Goal: Task Accomplishment & Management: Complete application form

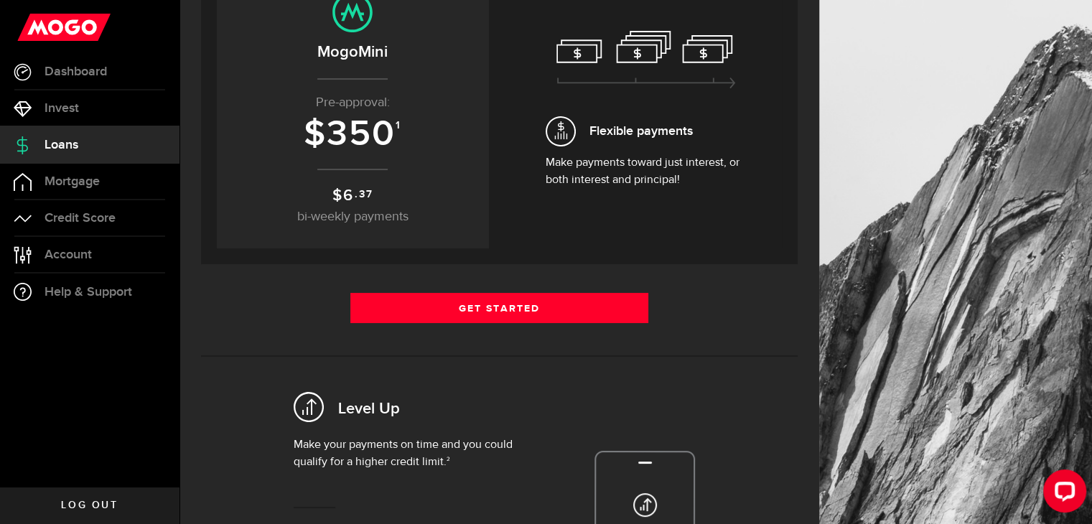
scroll to position [237, 0]
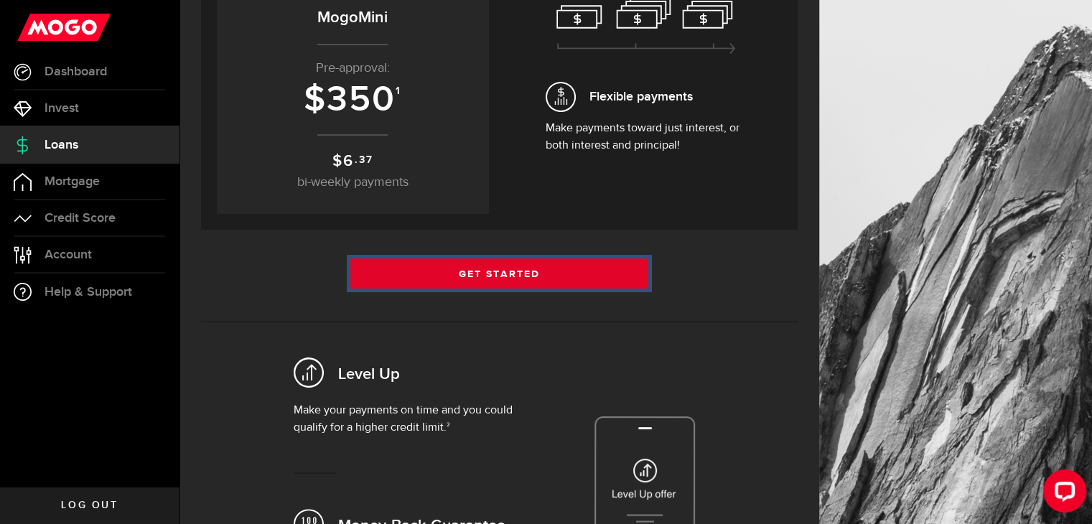
click at [487, 266] on link "Get Started" at bounding box center [499, 273] width 299 height 30
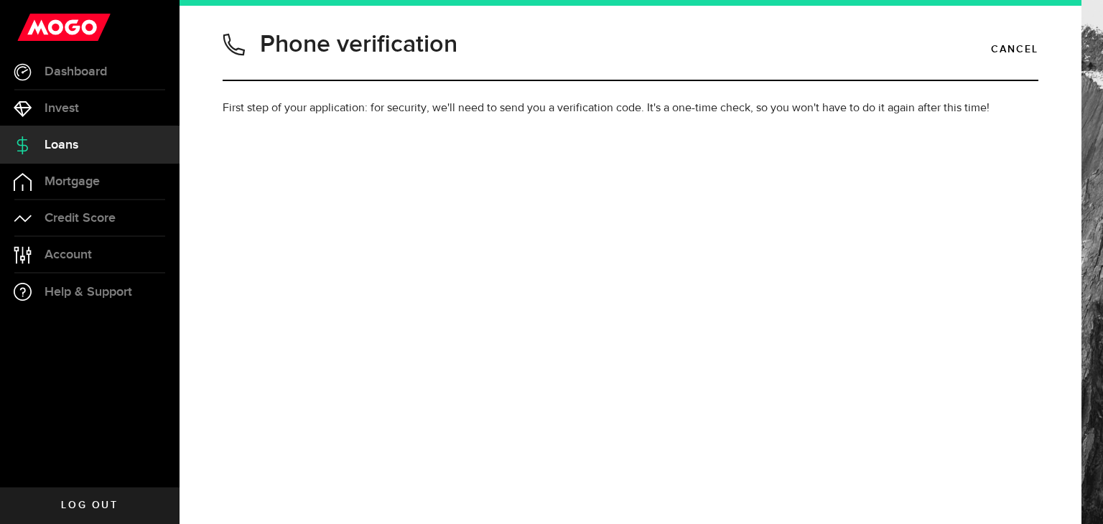
type input "4372973396"
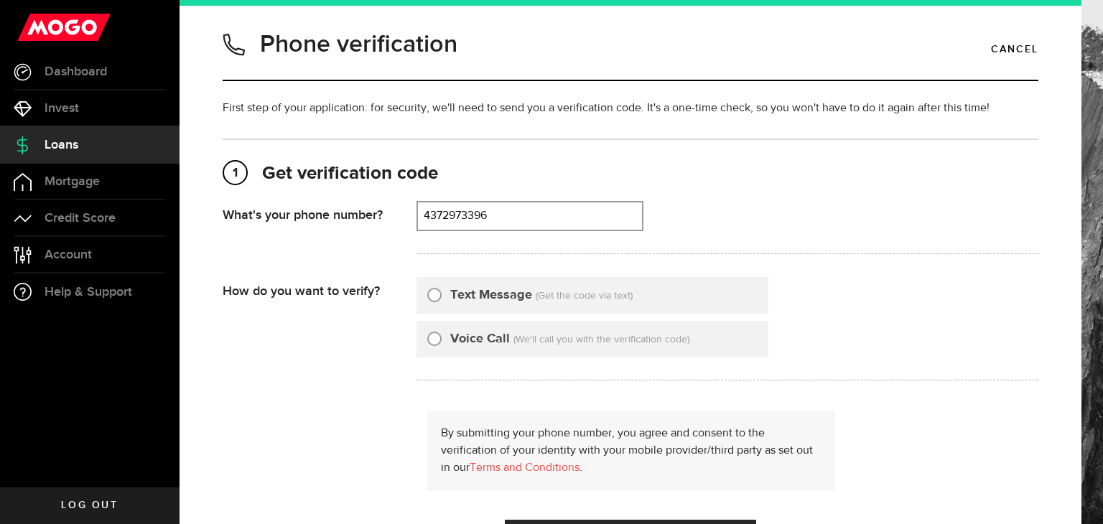
click at [425, 299] on div "Text Message (Get the code via text)" at bounding box center [592, 295] width 352 height 37
click at [434, 294] on input "Text Message" at bounding box center [434, 293] width 14 height 14
radio input "true"
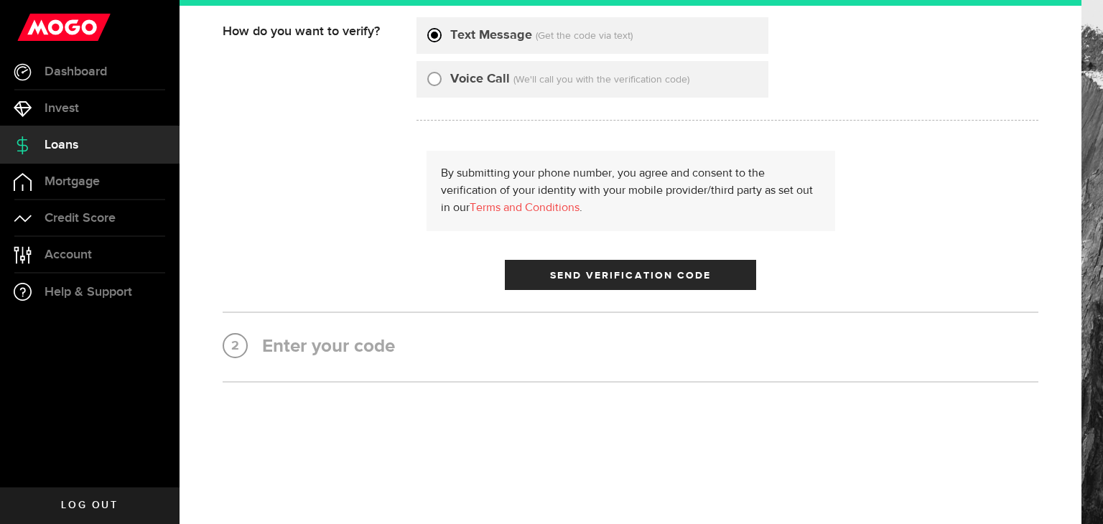
scroll to position [259, 0]
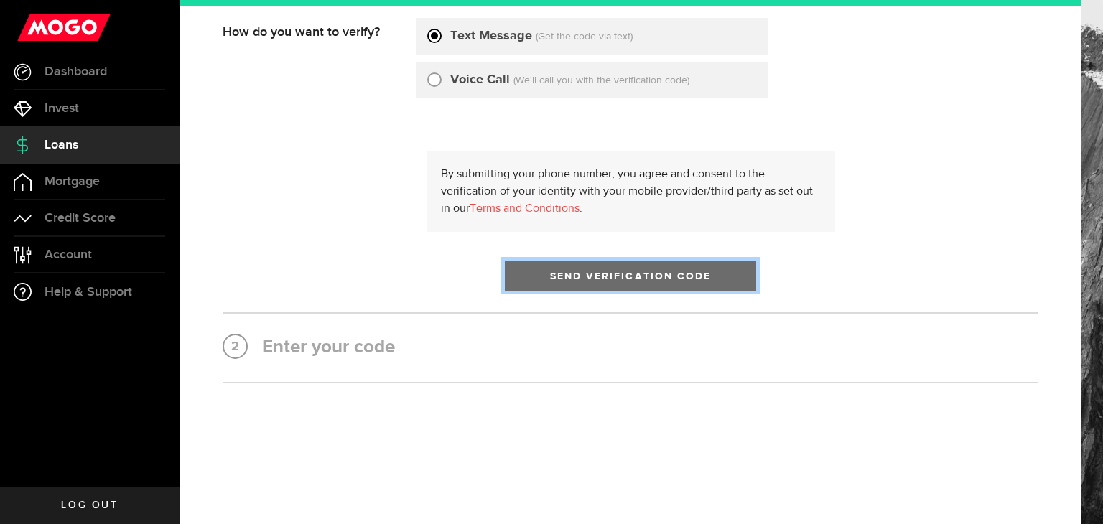
click at [571, 276] on span "Send Verification Code" at bounding box center [631, 276] width 162 height 10
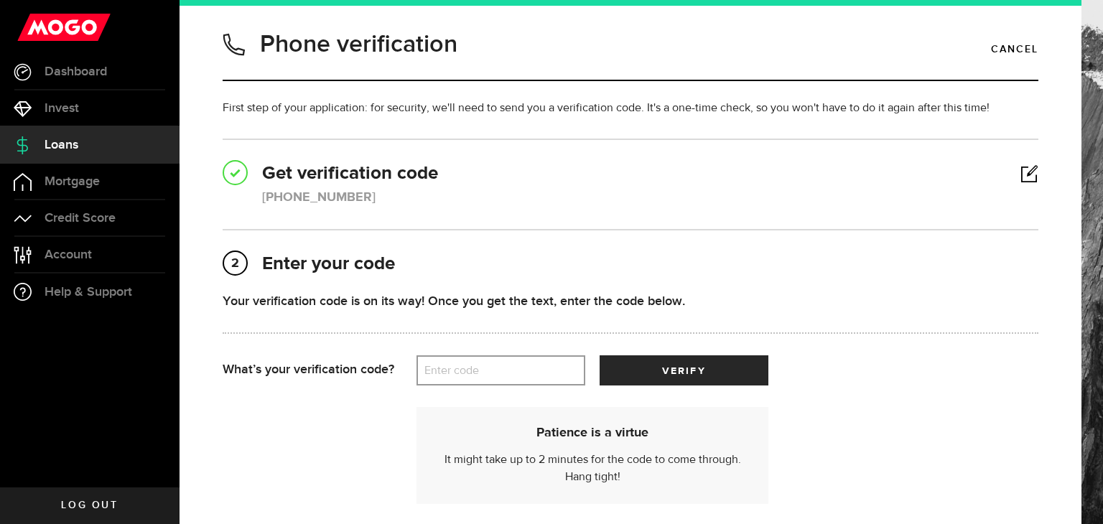
scroll to position [0, 0]
click at [511, 380] on label "Enter code" at bounding box center [500, 370] width 169 height 29
click at [511, 380] on input "Enter code" at bounding box center [500, 370] width 169 height 30
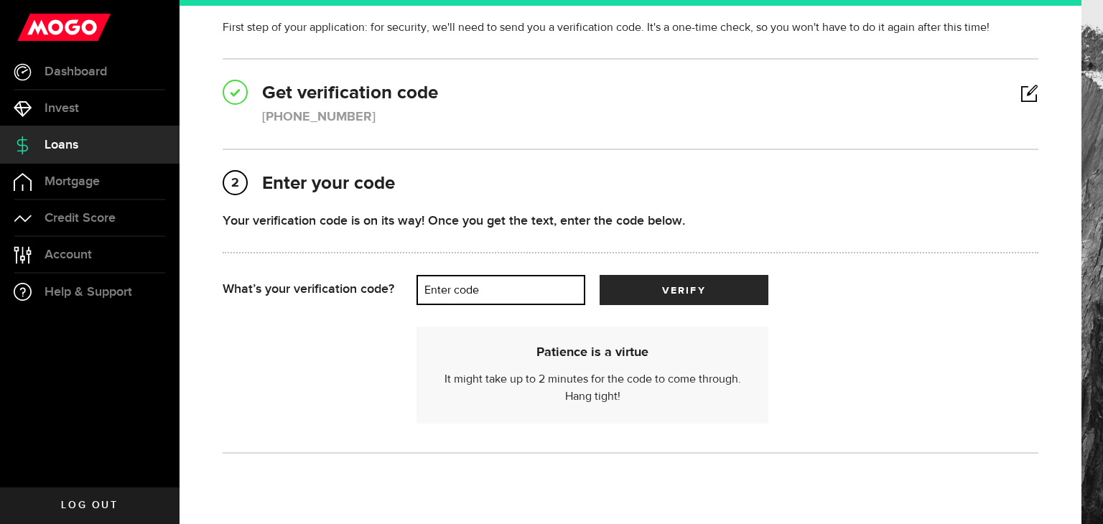
scroll to position [80, 0]
type input "06243"
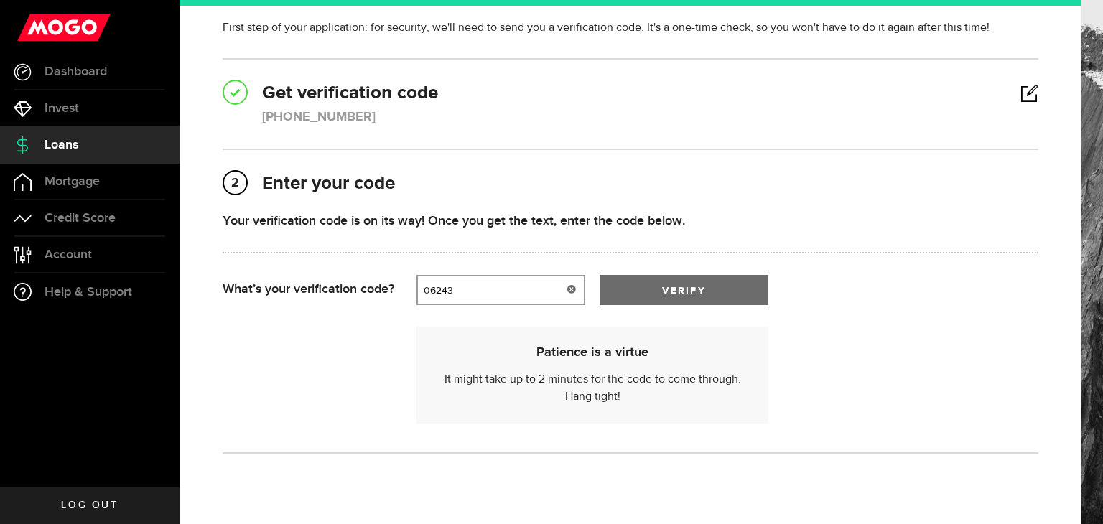
click at [696, 281] on button "verify" at bounding box center [683, 290] width 169 height 30
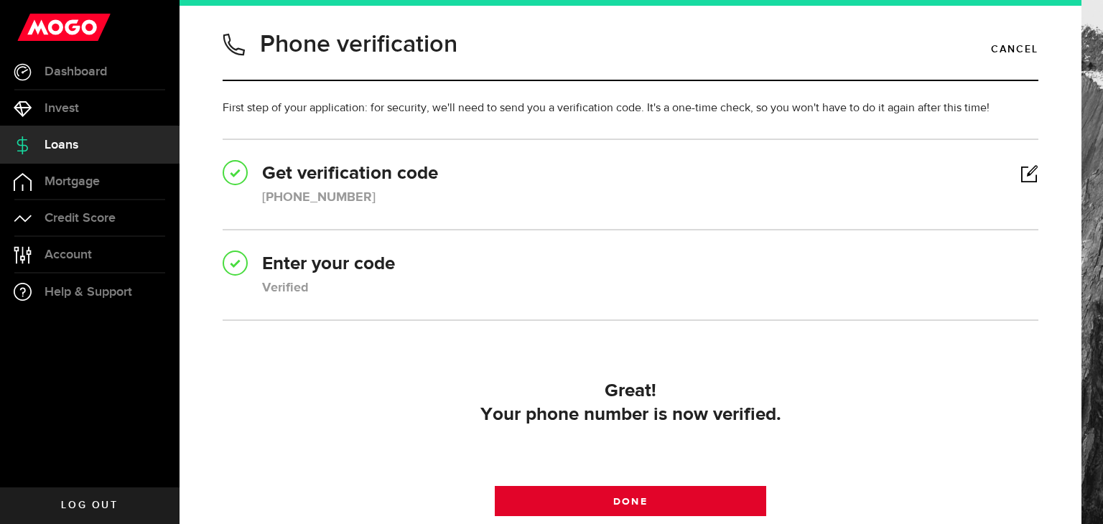
click at [692, 498] on link "Done" at bounding box center [631, 501] width 272 height 30
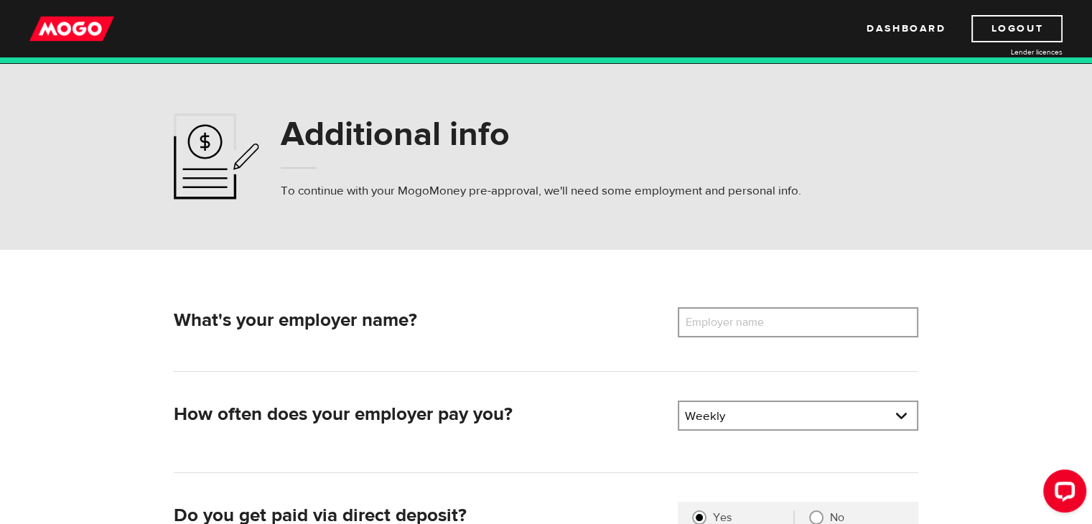
click at [710, 335] on label "Employer name" at bounding box center [736, 322] width 116 height 30
click at [710, 335] on input "Employer name" at bounding box center [798, 322] width 241 height 30
click at [710, 330] on label "Employer name" at bounding box center [736, 322] width 116 height 30
click at [710, 330] on input "Employer name" at bounding box center [798, 322] width 241 height 30
click at [710, 330] on label "Employer name" at bounding box center [736, 322] width 116 height 30
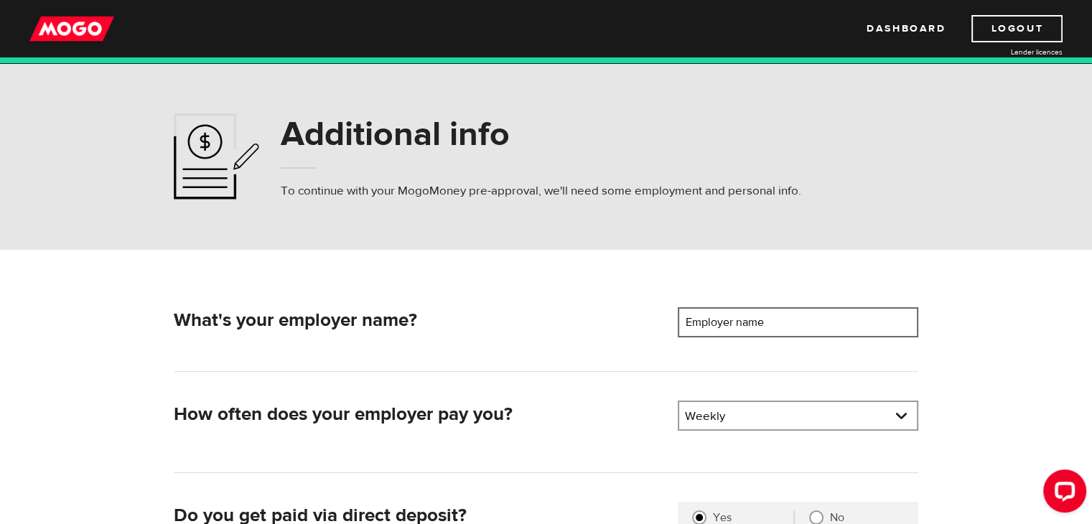
click at [710, 330] on input "Employer name" at bounding box center [798, 322] width 241 height 30
type input "a"
type input "QUICK SERVE AGENCY"
click at [776, 412] on link at bounding box center [798, 415] width 238 height 27
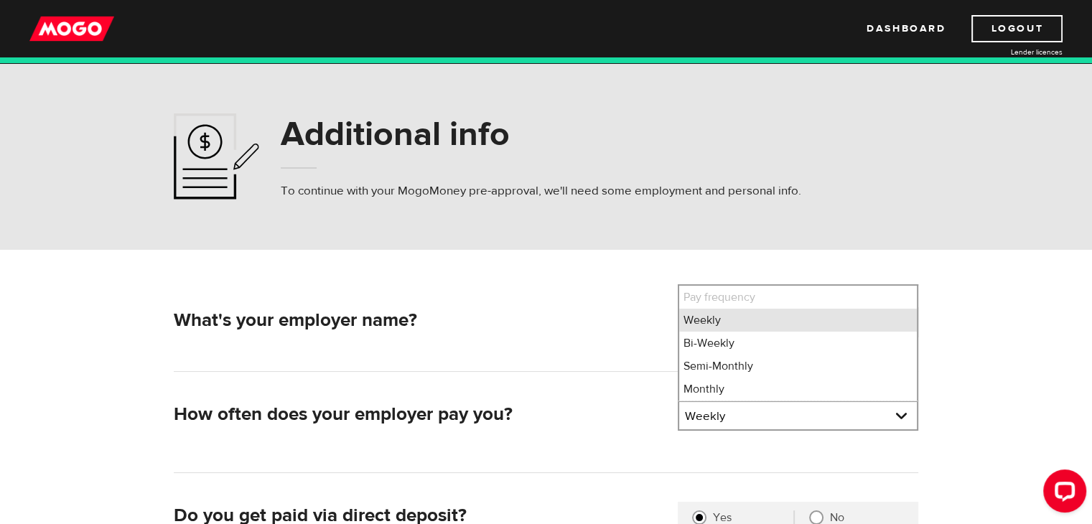
click at [738, 330] on li "Weekly" at bounding box center [798, 320] width 238 height 23
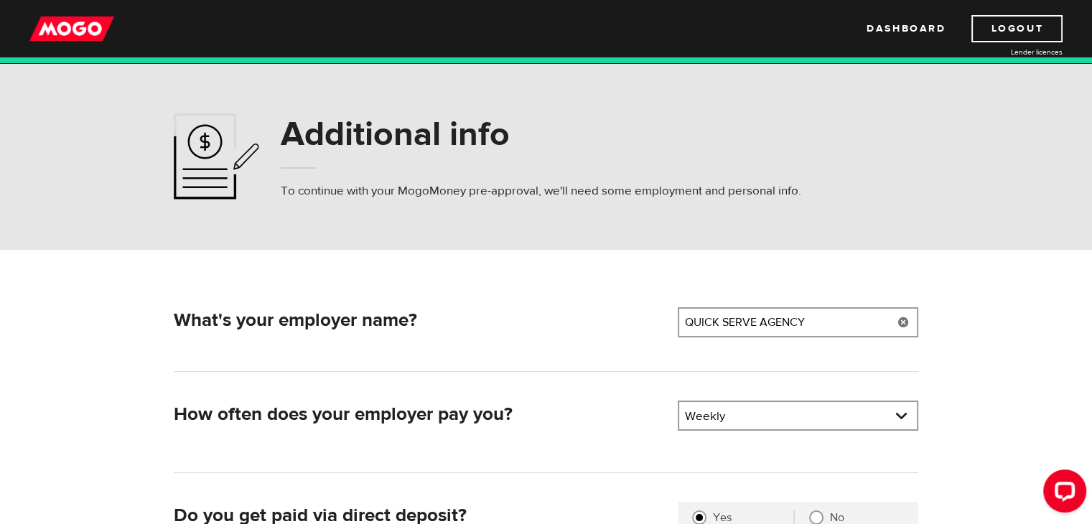
scroll to position [233, 0]
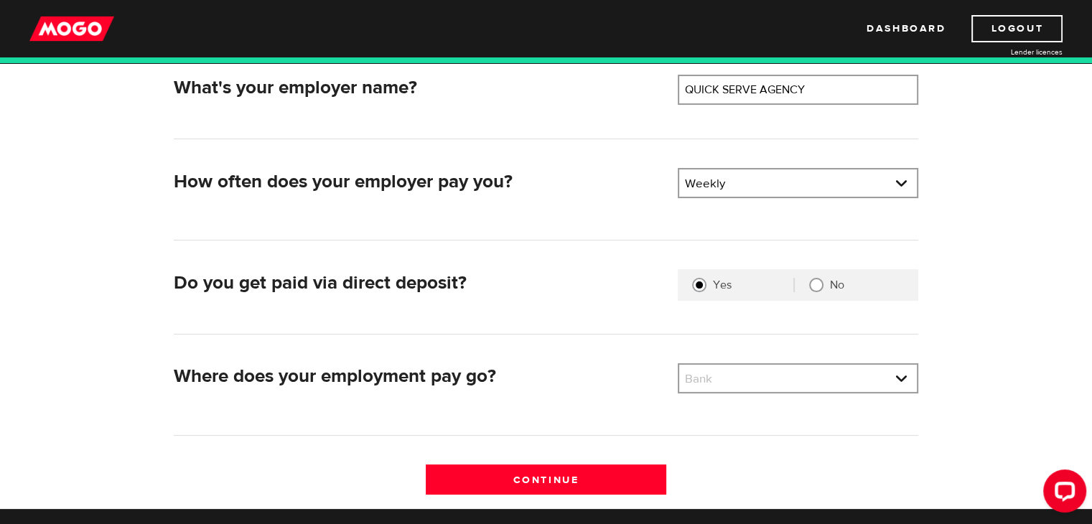
click at [687, 157] on div "What's your employer name? Employer name Please enter your employer's name QUIC…" at bounding box center [546, 292] width 766 height 434
click at [708, 180] on link at bounding box center [798, 182] width 238 height 27
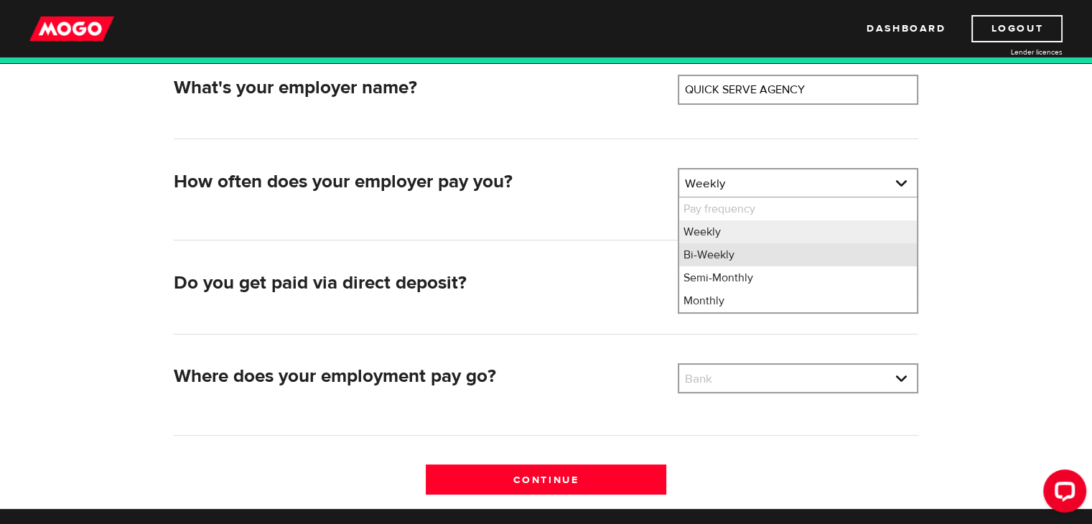
click at [709, 249] on li "Bi-Weekly" at bounding box center [798, 254] width 238 height 23
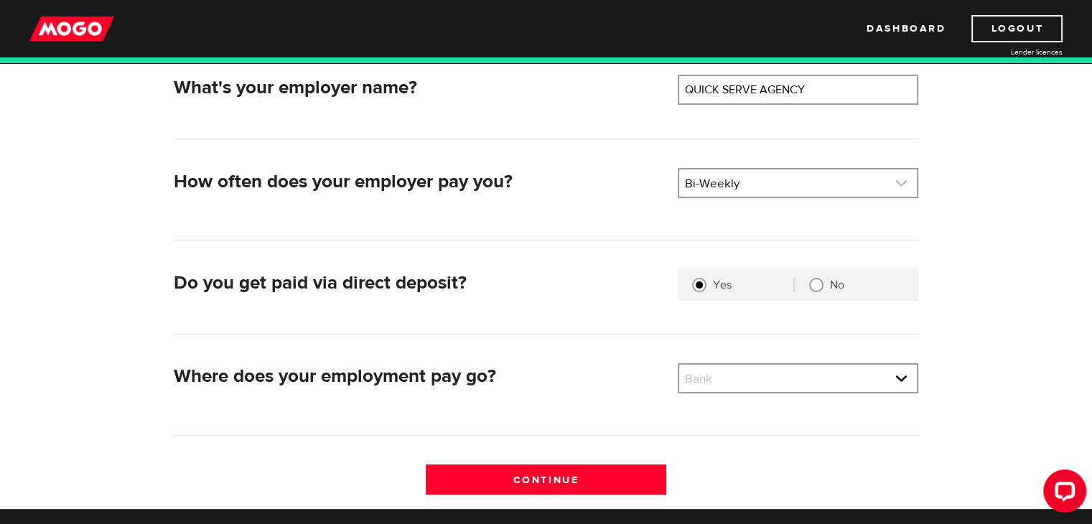
click at [701, 180] on link at bounding box center [798, 182] width 238 height 27
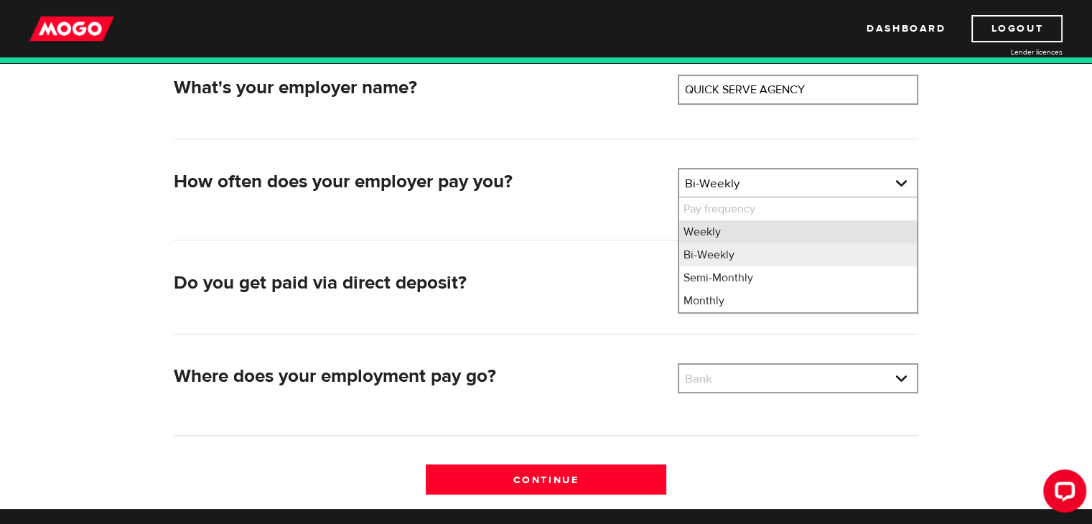
click at [700, 230] on li "Weekly" at bounding box center [798, 231] width 238 height 23
select select "1"
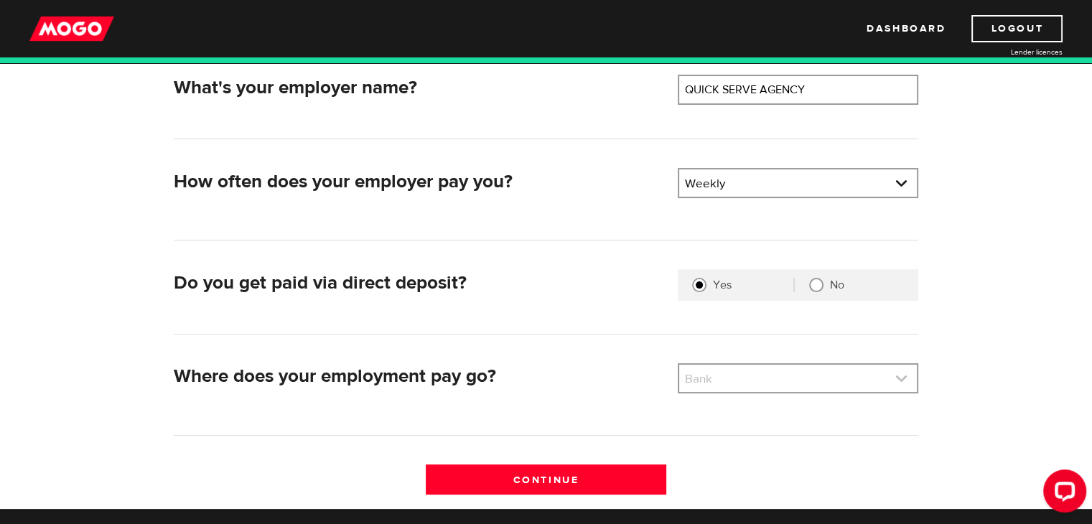
click at [764, 366] on link at bounding box center [798, 378] width 238 height 27
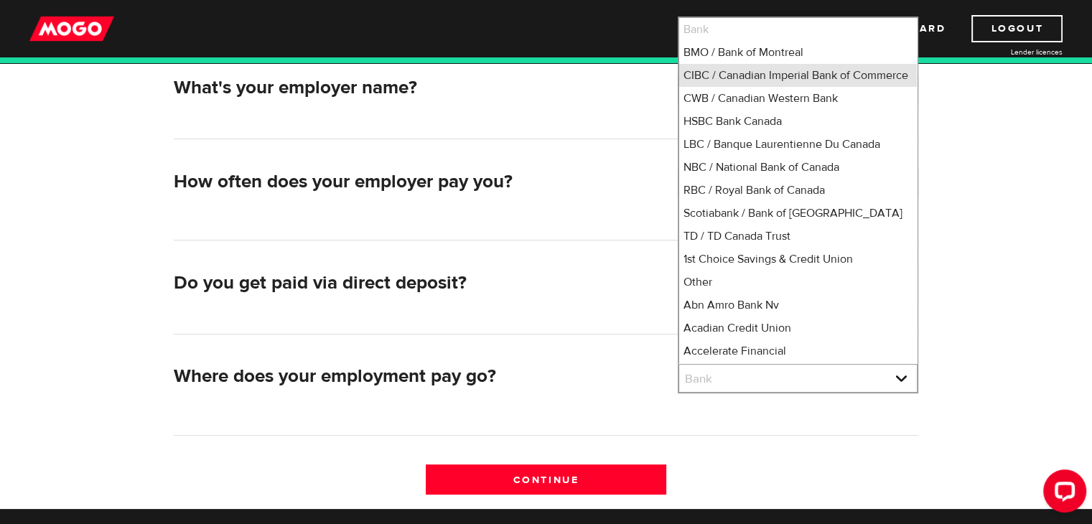
click at [745, 70] on li "CIBC / Canadian Imperial Bank of Commerce" at bounding box center [798, 75] width 238 height 23
select select "4"
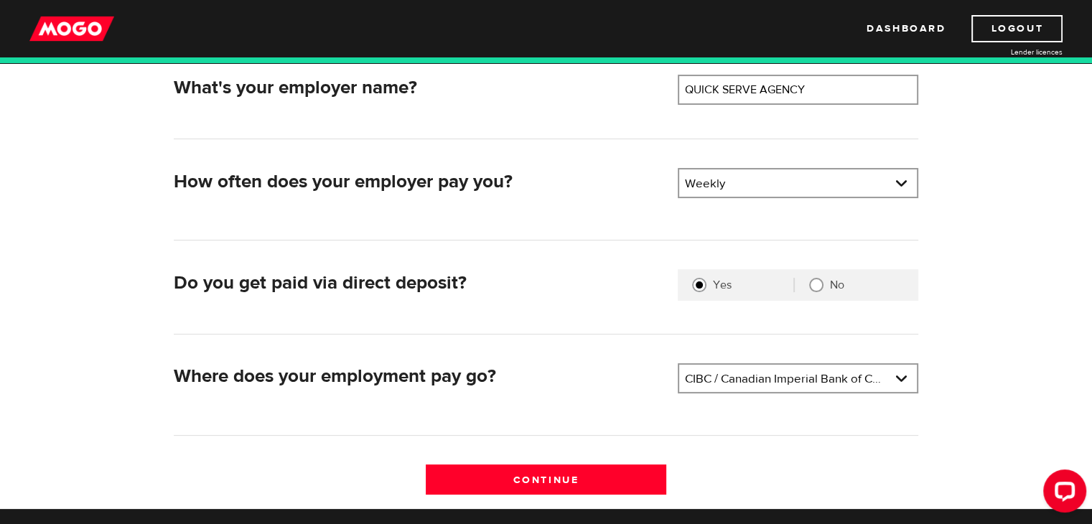
scroll to position [375, 0]
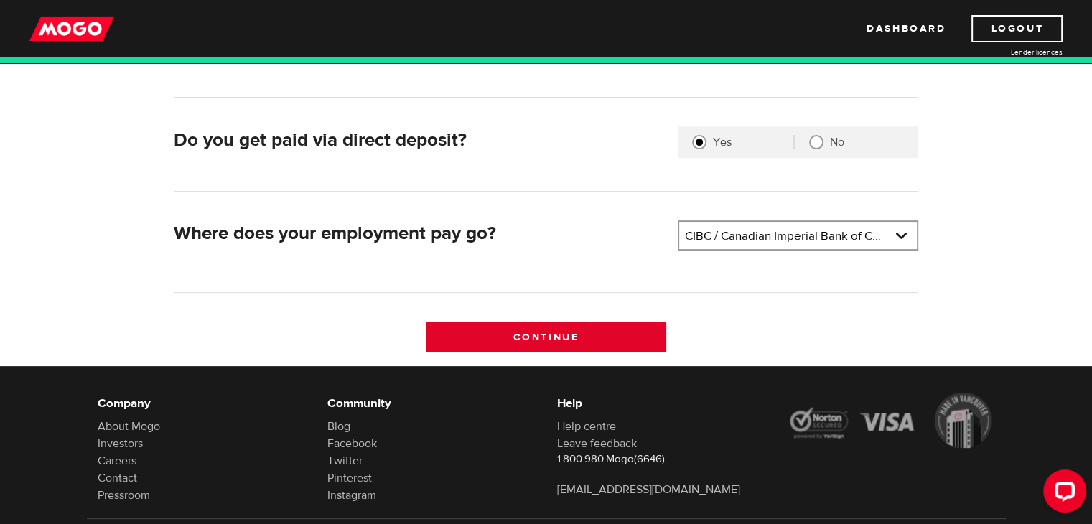
click at [576, 337] on input "Continue" at bounding box center [546, 337] width 241 height 30
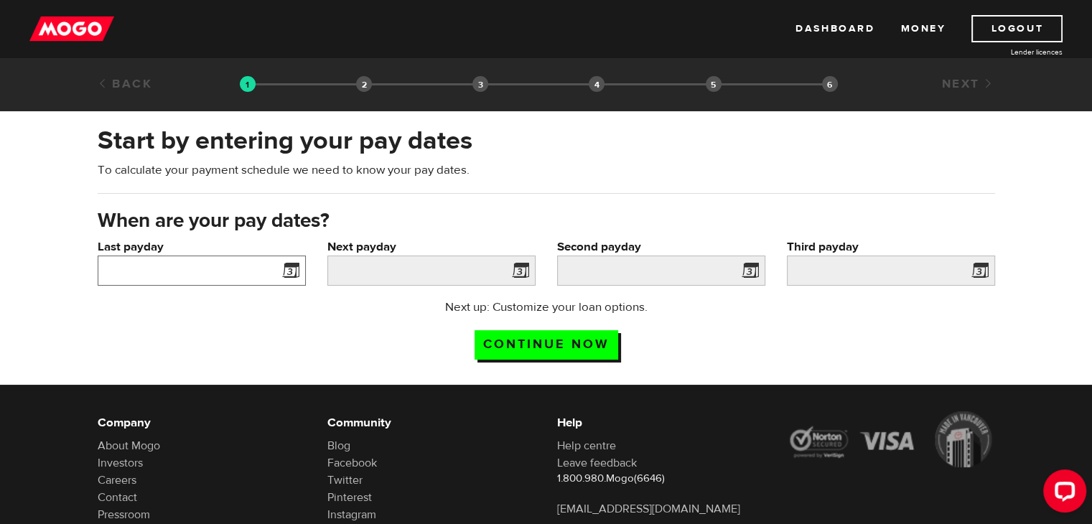
click at [168, 280] on input "Last payday" at bounding box center [202, 271] width 208 height 30
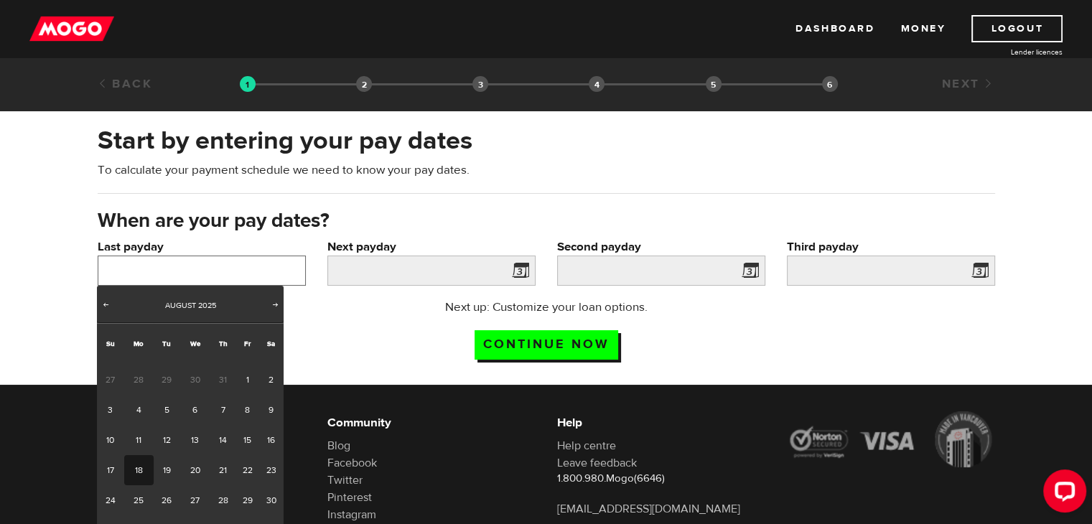
click at [264, 259] on input "Last payday" at bounding box center [202, 271] width 208 height 30
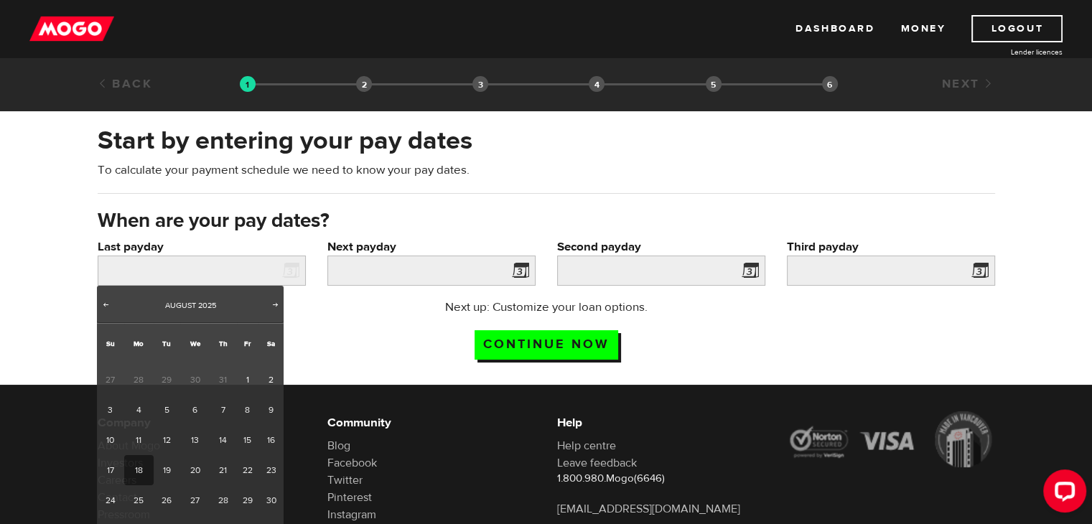
click at [388, 213] on h3 "When are your pay dates?" at bounding box center [546, 221] width 897 height 23
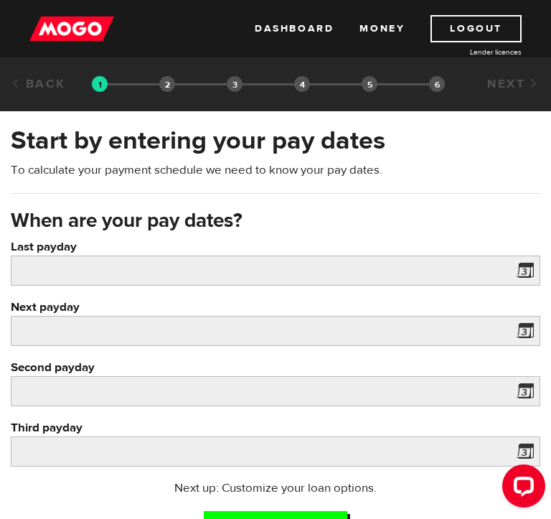
click at [528, 271] on span at bounding box center [523, 272] width 22 height 23
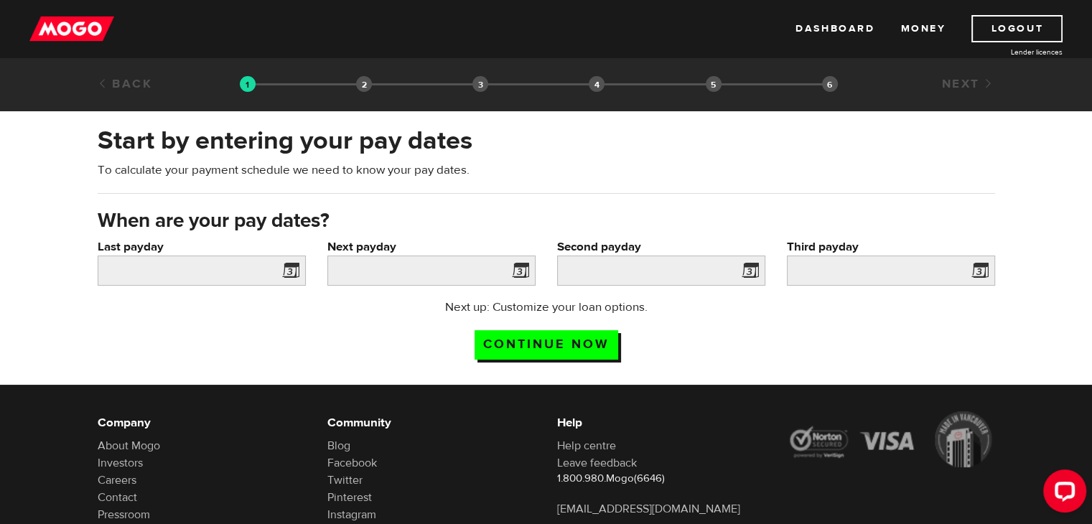
click at [277, 273] on span at bounding box center [288, 272] width 22 height 23
click at [294, 269] on span at bounding box center [288, 272] width 22 height 23
click at [510, 272] on span at bounding box center [518, 272] width 22 height 23
click at [427, 265] on input "Next payday" at bounding box center [431, 271] width 208 height 30
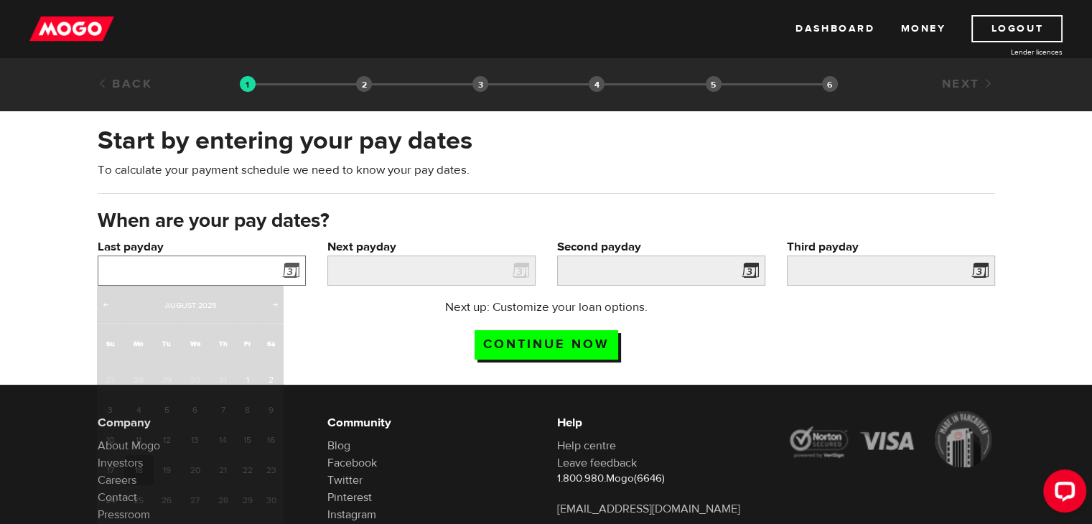
click at [141, 262] on input "Last payday" at bounding box center [202, 271] width 208 height 30
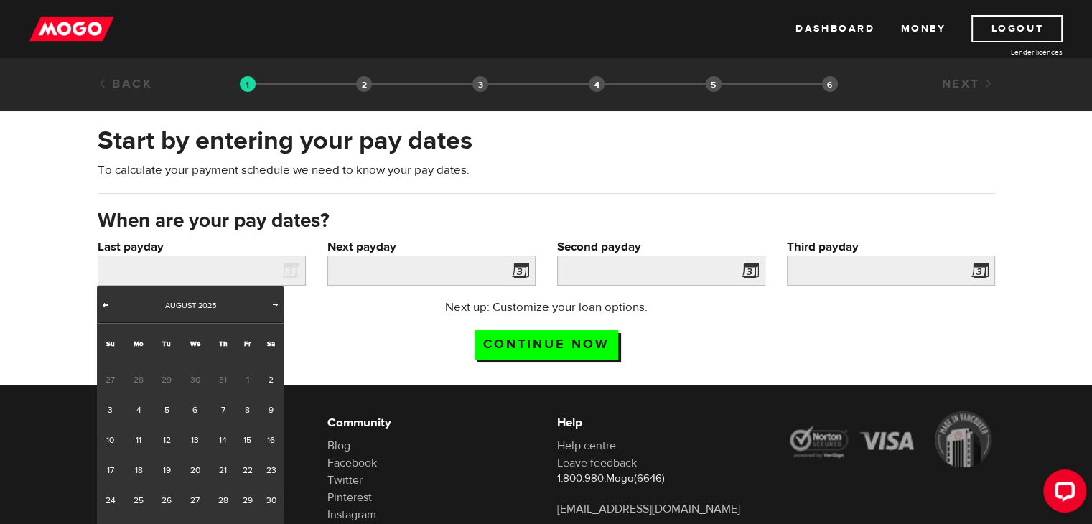
click at [106, 305] on span "Prev" at bounding box center [105, 304] width 11 height 11
click at [279, 304] on span "Next" at bounding box center [275, 304] width 11 height 11
click at [113, 403] on link "3" at bounding box center [110, 410] width 27 height 30
type input "2025/08/03"
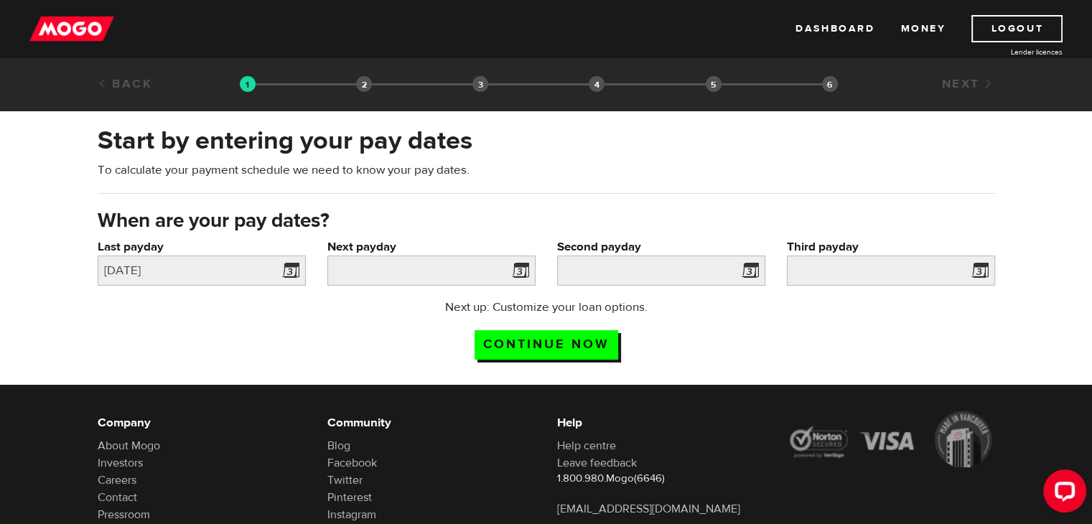
click at [521, 264] on span at bounding box center [518, 272] width 22 height 23
click at [521, 274] on span at bounding box center [518, 272] width 22 height 23
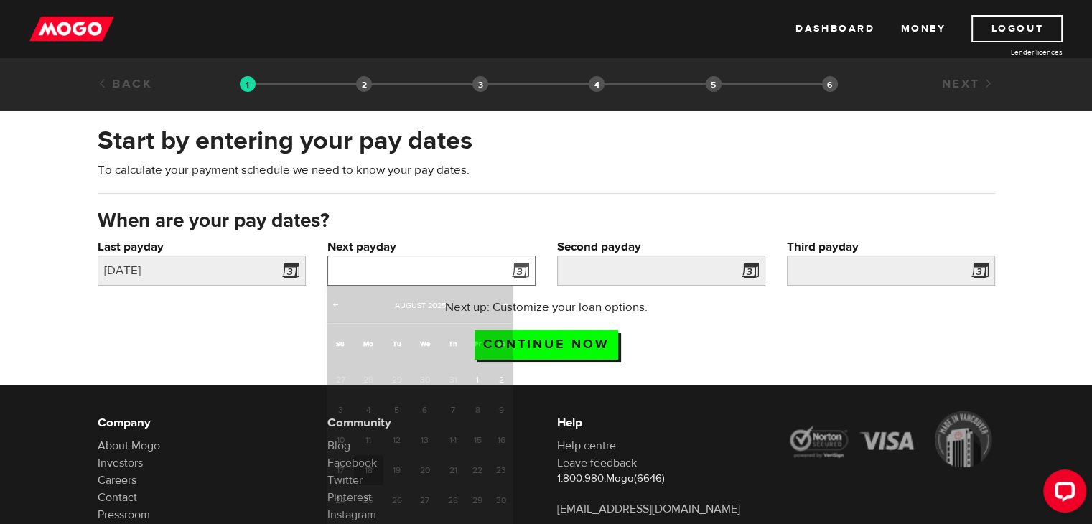
click at [457, 260] on input "Next payday" at bounding box center [431, 271] width 208 height 30
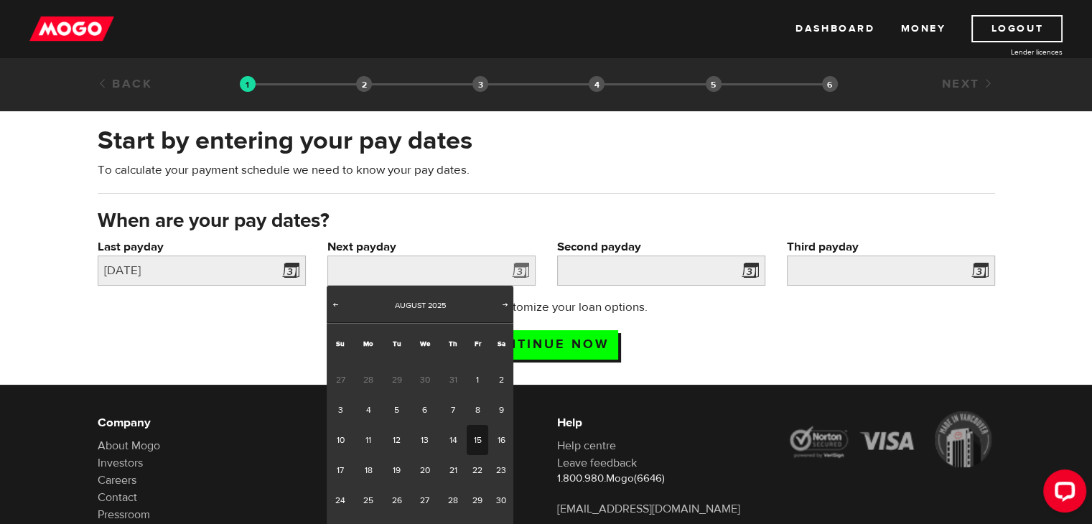
click at [472, 434] on link "15" at bounding box center [478, 440] width 22 height 30
type input "2025/08/15"
type input "2025/8/22"
type input "2025/8/29"
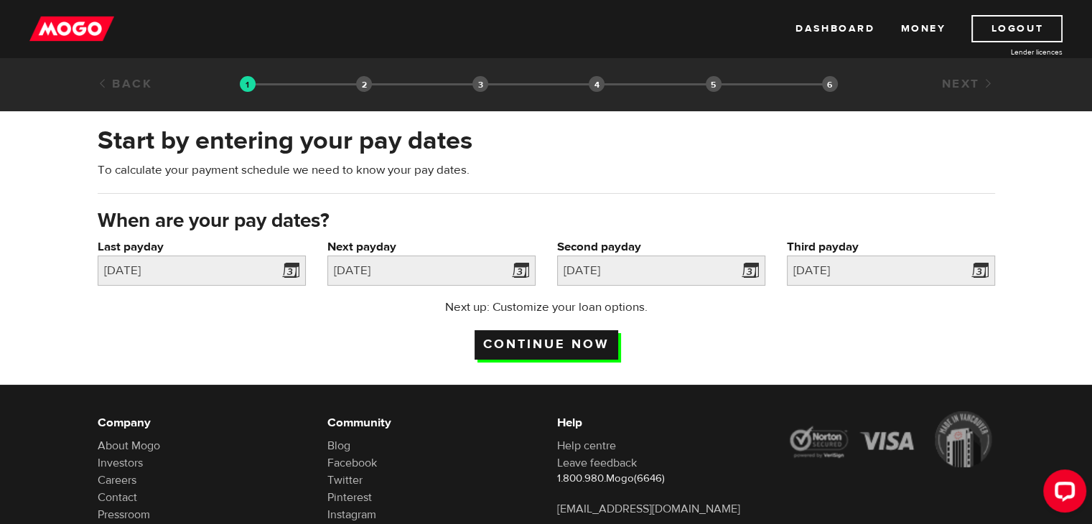
click at [598, 342] on input "Continue now" at bounding box center [547, 344] width 144 height 29
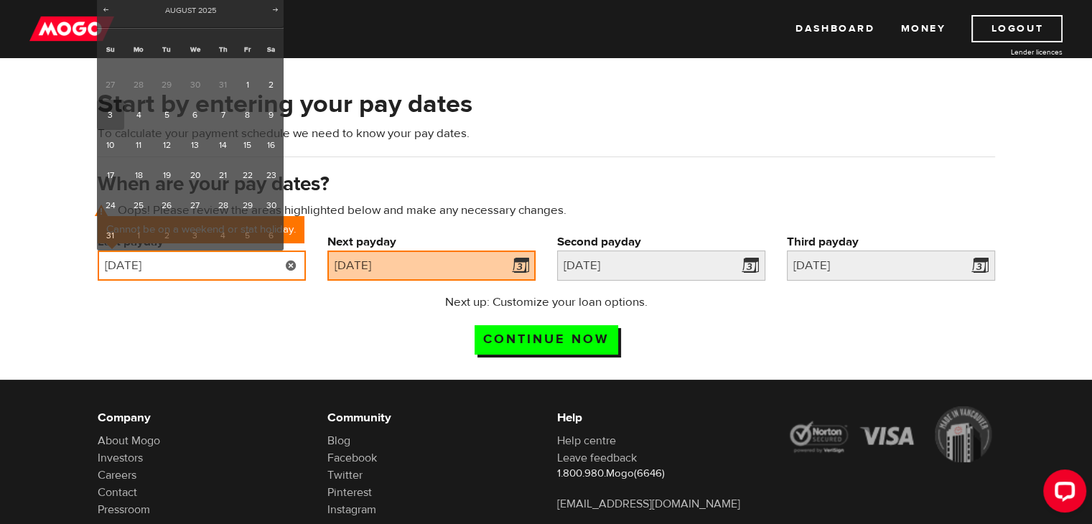
click at [213, 266] on input "2025/08/03" at bounding box center [202, 266] width 208 height 30
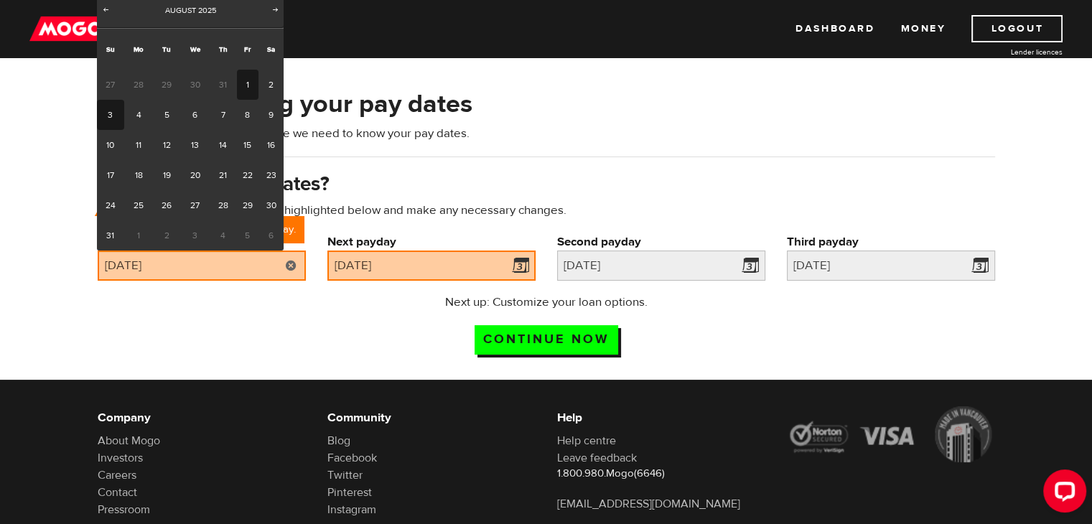
click at [244, 78] on link "1" at bounding box center [248, 85] width 22 height 30
type input "2025/08/01"
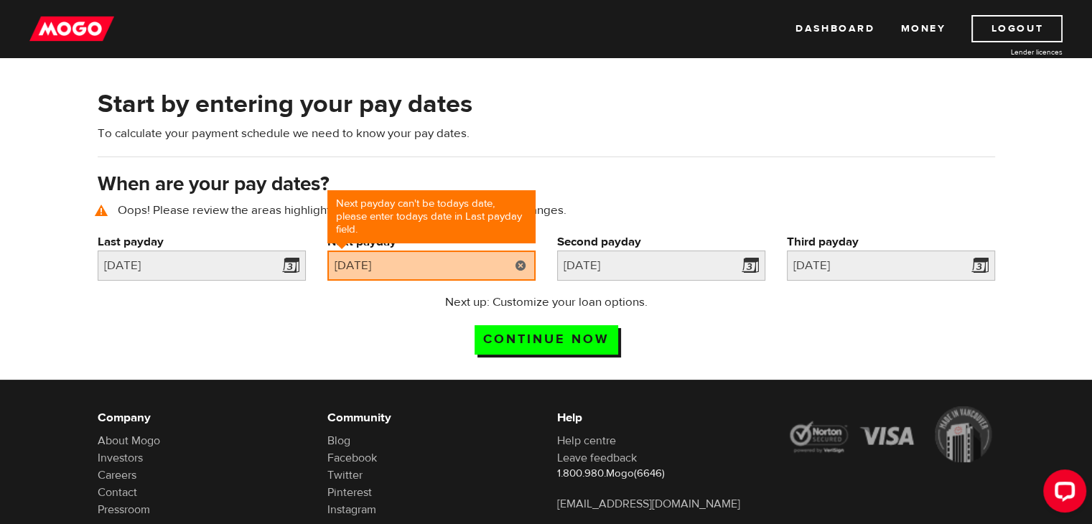
click at [506, 259] on link at bounding box center [520, 266] width 29 height 30
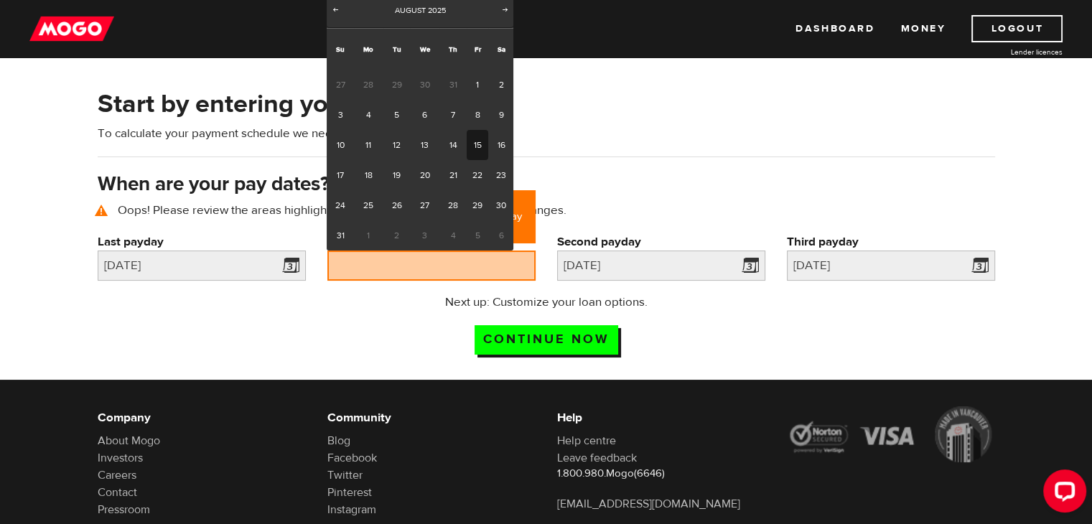
click at [467, 143] on link "15" at bounding box center [478, 145] width 22 height 30
type input "[DATE]"
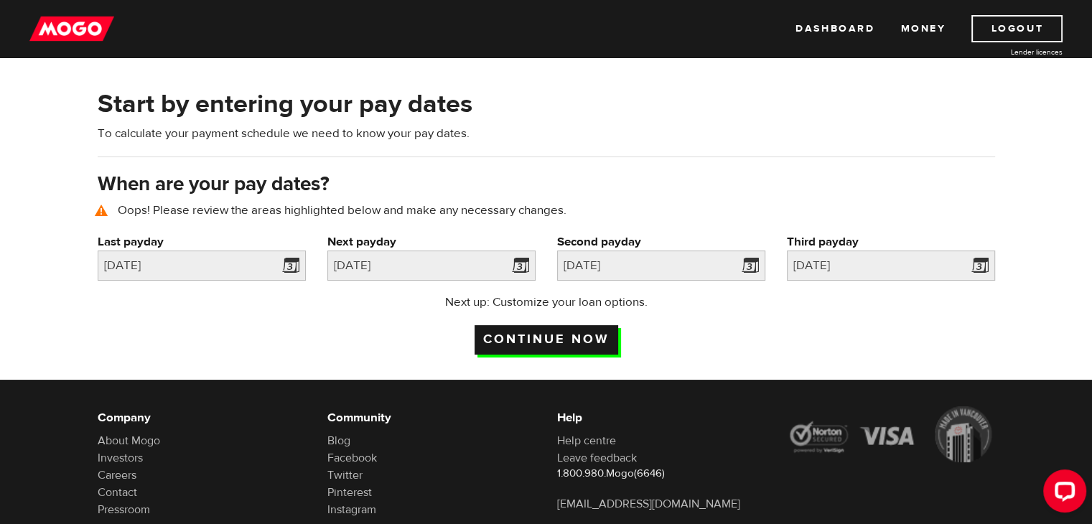
click at [559, 338] on input "Continue now" at bounding box center [547, 339] width 144 height 29
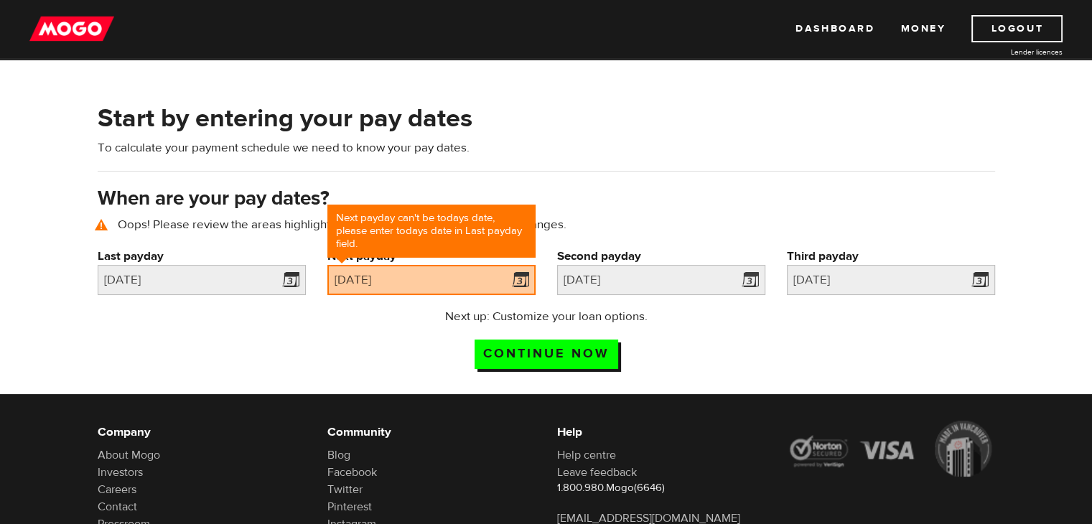
click at [559, 338] on div "Last payday Please enter your last pay date. [DATE] Next payday Next payday can…" at bounding box center [546, 314] width 919 height 132
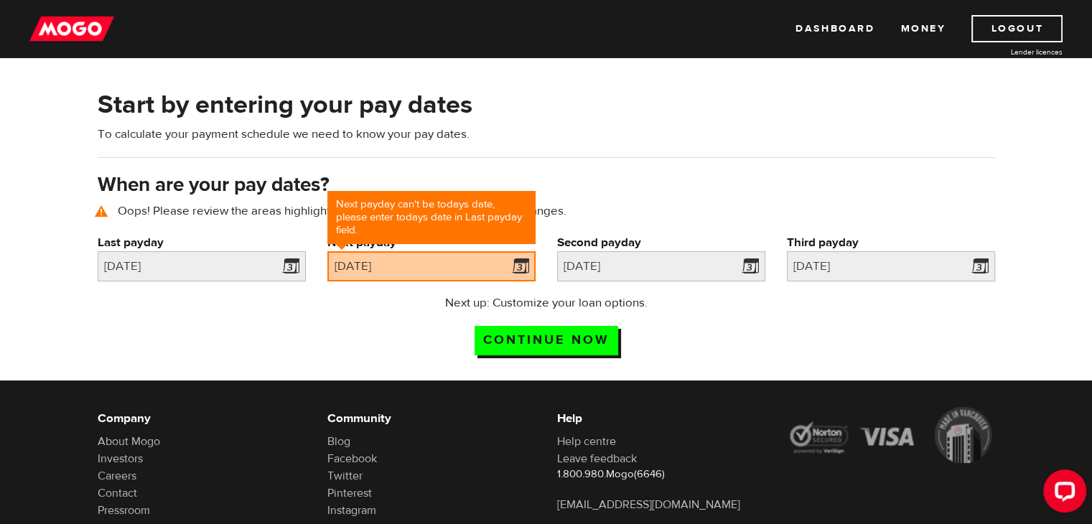
click at [559, 338] on input "Continue now" at bounding box center [547, 340] width 144 height 29
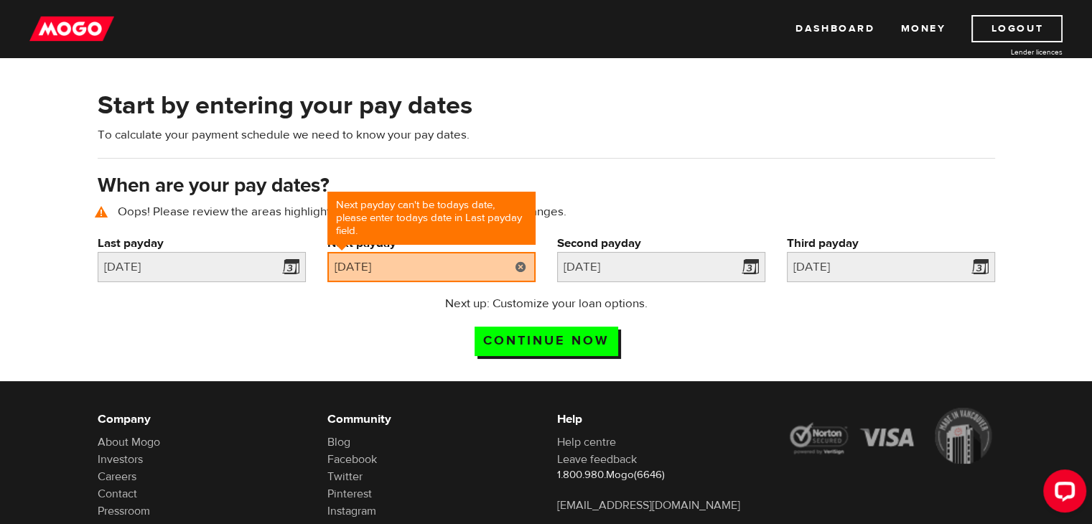
scroll to position [65, 0]
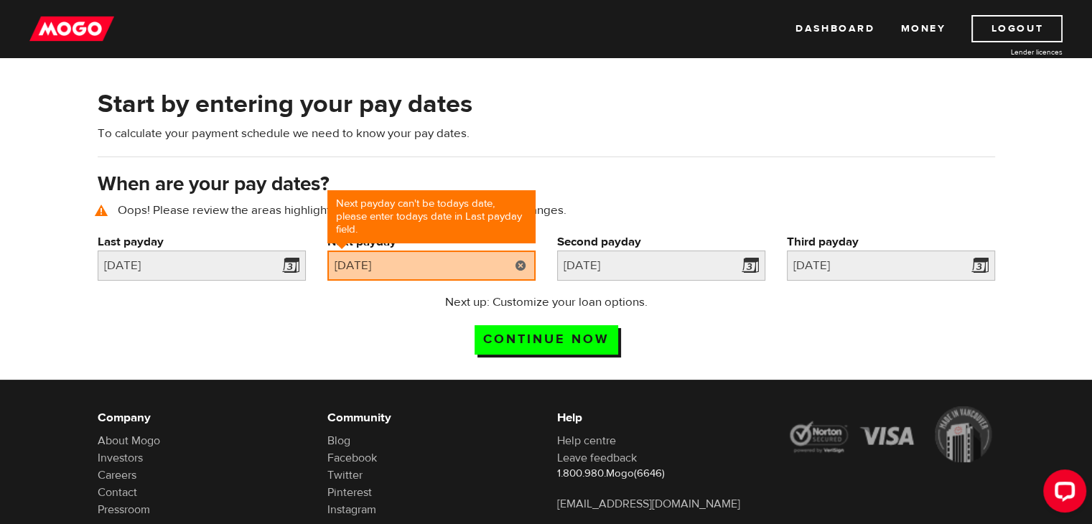
click at [517, 261] on link at bounding box center [520, 266] width 29 height 30
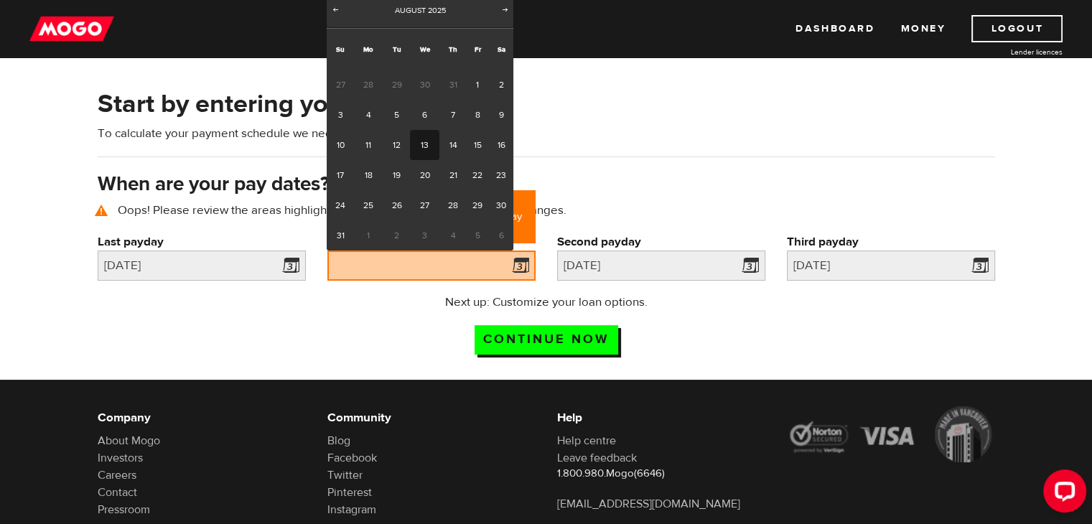
click at [432, 149] on link "13" at bounding box center [424, 145] width 29 height 30
type input "[DATE]"
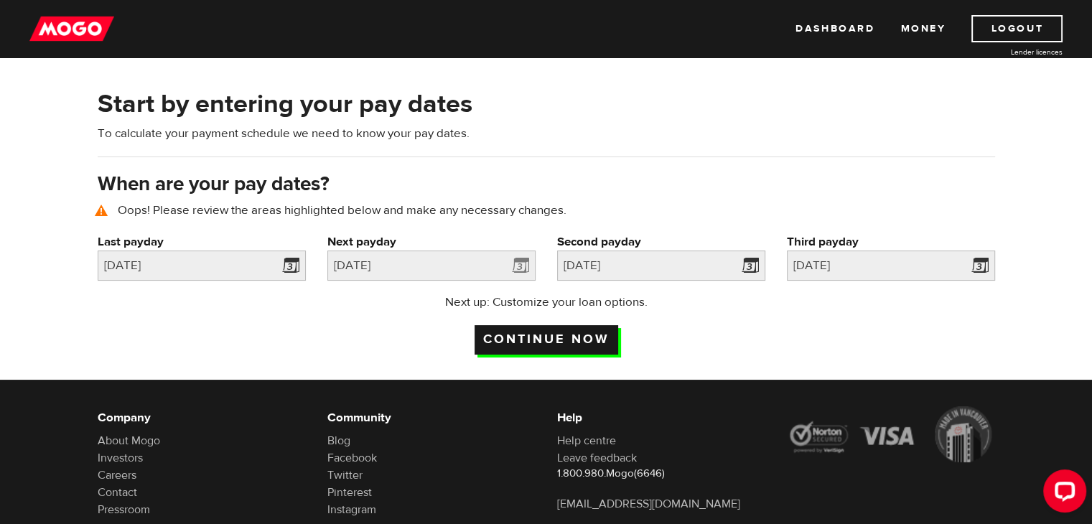
click at [531, 335] on input "Continue now" at bounding box center [547, 339] width 144 height 29
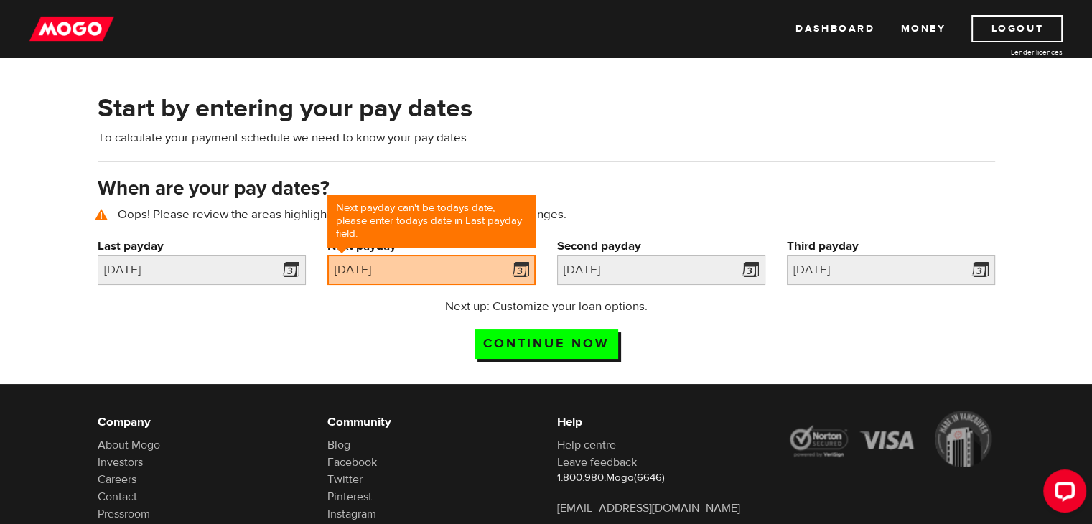
scroll to position [65, 0]
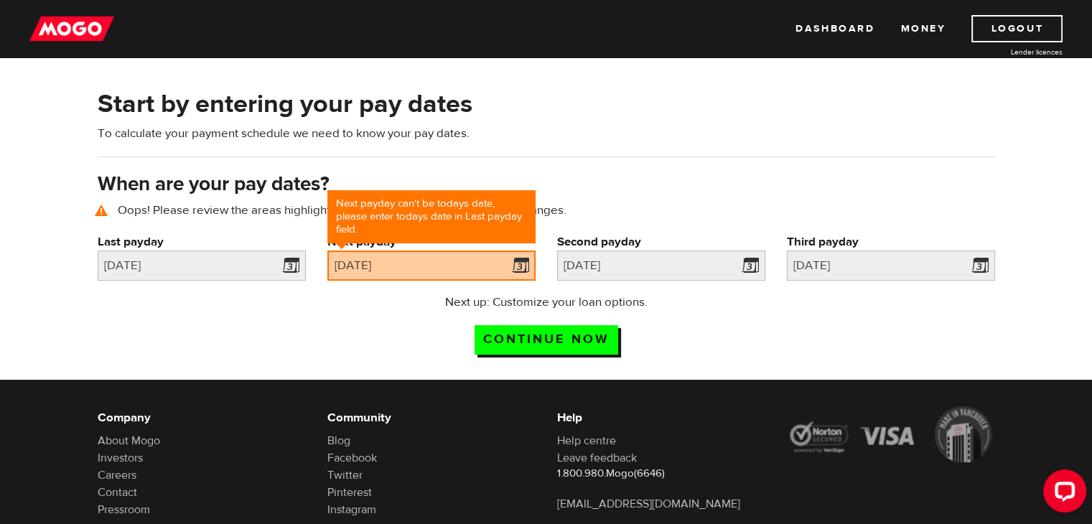
click at [531, 335] on input "Continue now" at bounding box center [547, 339] width 144 height 29
click at [512, 259] on link at bounding box center [520, 266] width 29 height 30
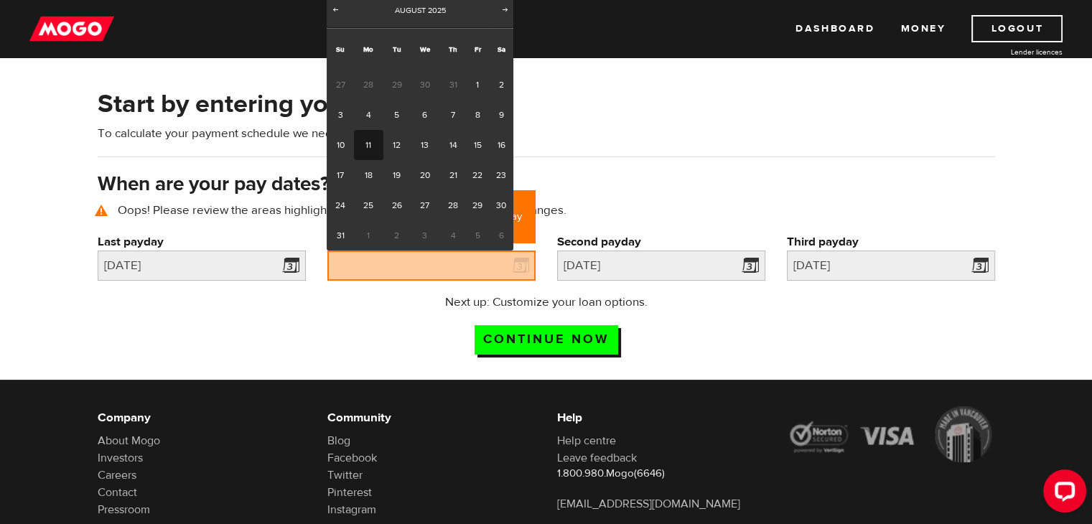
click at [366, 146] on link "11" at bounding box center [368, 145] width 29 height 30
type input "2025/08/11"
type input "2025/8/18"
type input "2025/8/25"
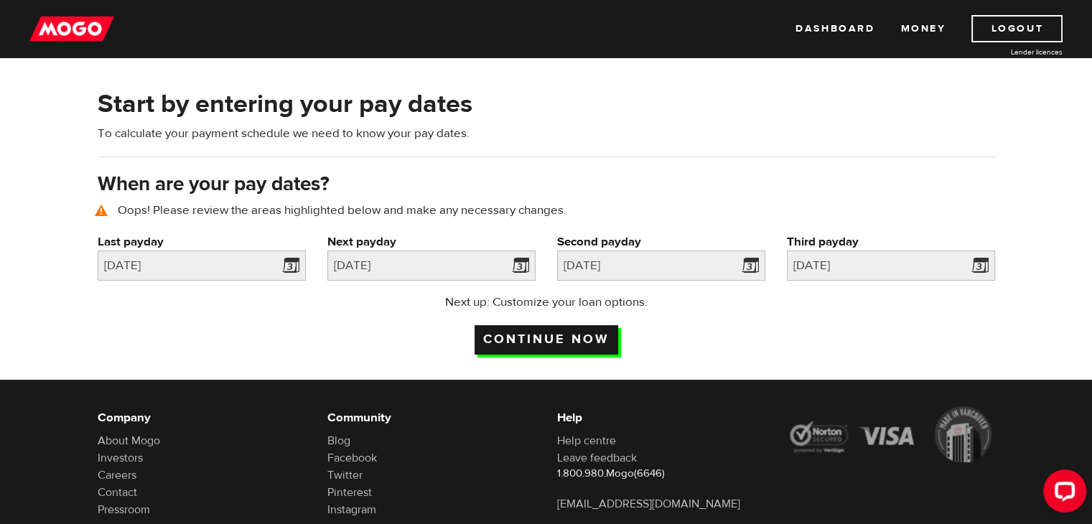
click at [500, 332] on input "Continue now" at bounding box center [547, 339] width 144 height 29
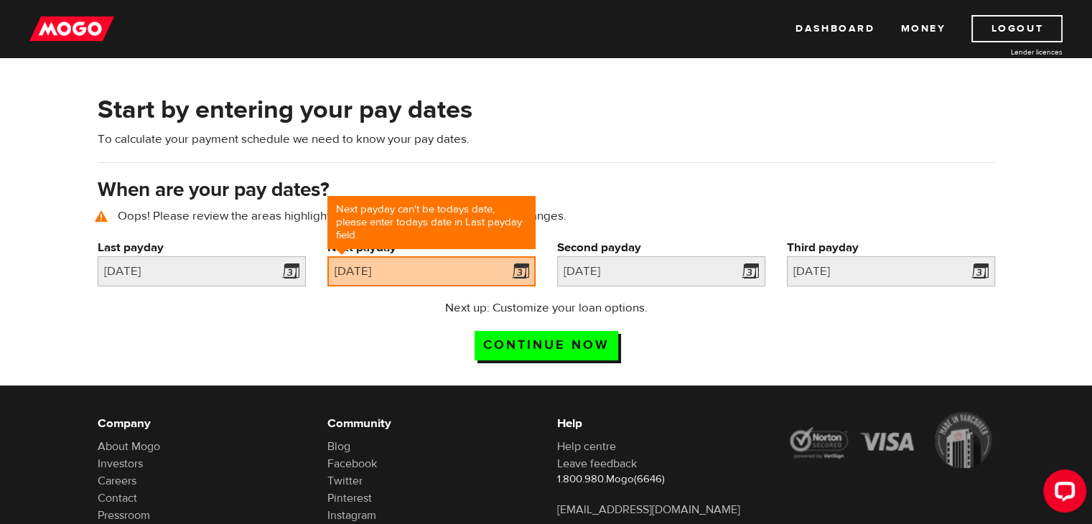
scroll to position [65, 0]
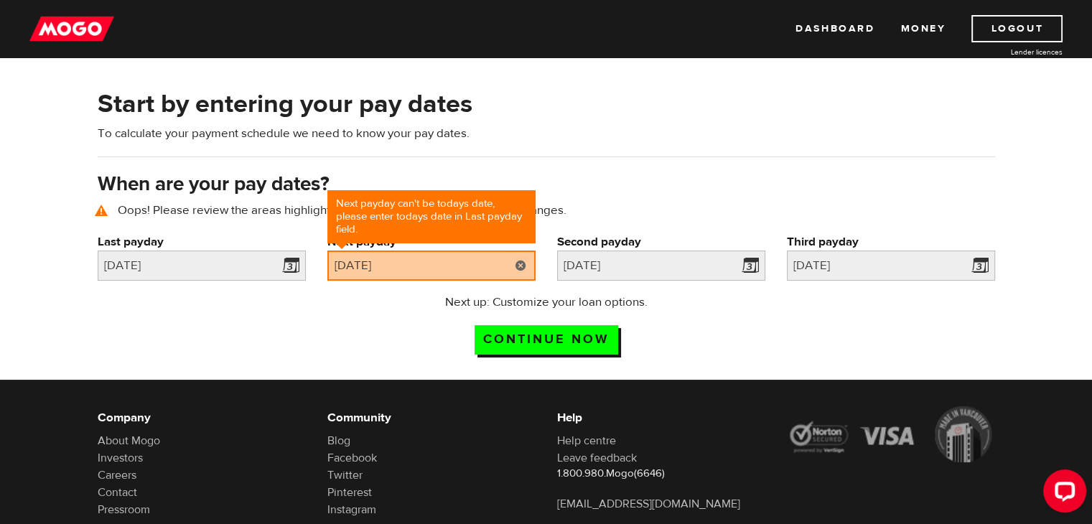
click at [519, 270] on link at bounding box center [520, 266] width 29 height 30
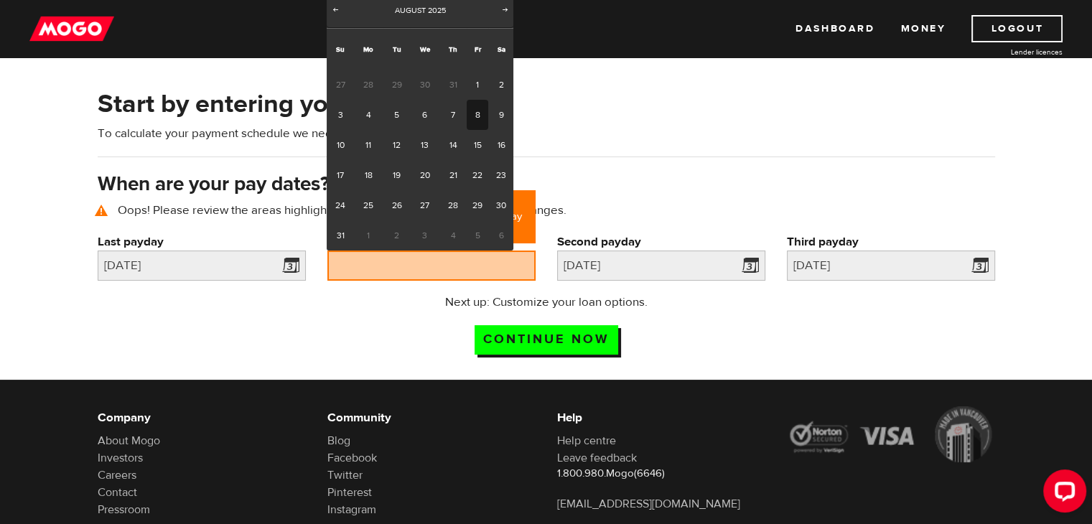
click at [481, 116] on link "8" at bounding box center [478, 115] width 22 height 30
type input "[DATE]"
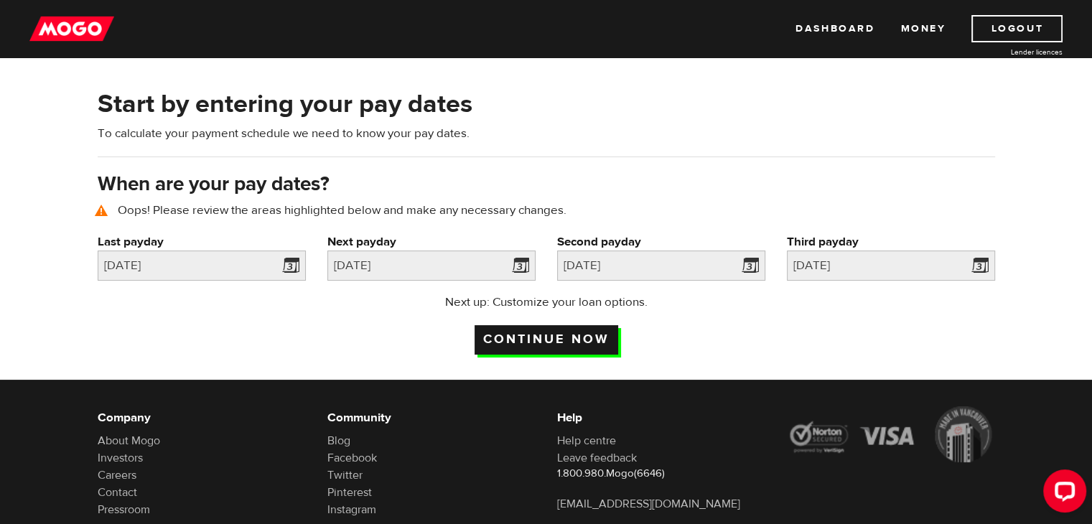
click at [515, 332] on input "Continue now" at bounding box center [547, 339] width 144 height 29
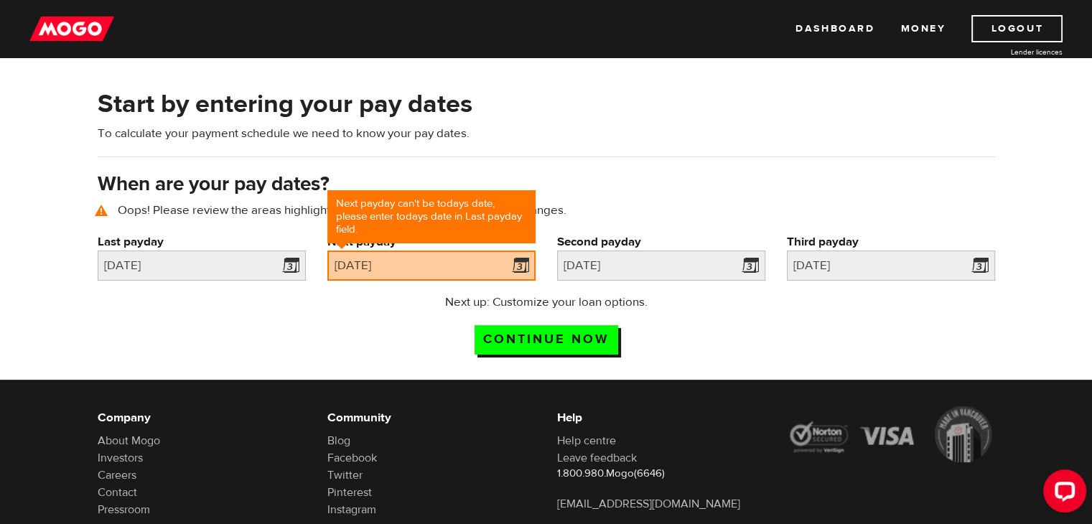
click at [355, 314] on div "Next up: Customize your loan options. Continue now" at bounding box center [546, 330] width 919 height 72
click at [521, 260] on link at bounding box center [520, 266] width 29 height 30
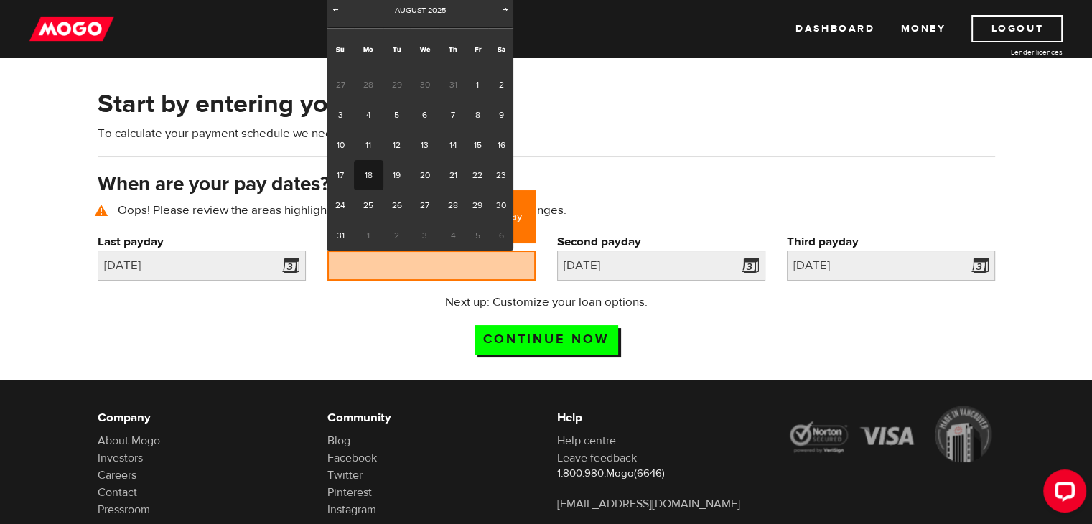
click at [258, 316] on div "Next up: Customize your loan options. Continue now" at bounding box center [546, 330] width 919 height 72
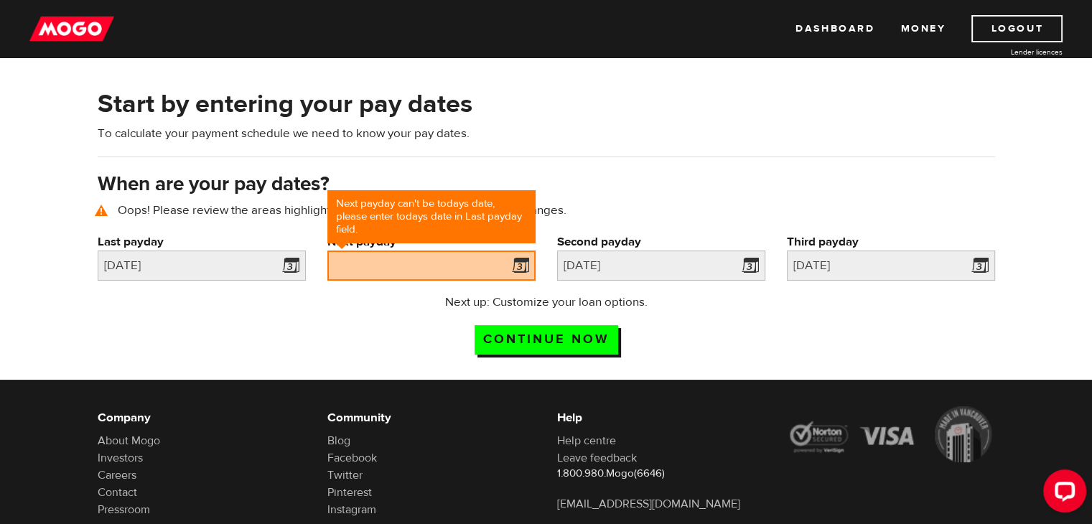
click at [342, 288] on div "Next payday Next payday can't be todays date, please enter todays date in Last …" at bounding box center [432, 263] width 230 height 60
click at [549, 101] on h2 "Start by entering your pay dates" at bounding box center [546, 104] width 897 height 30
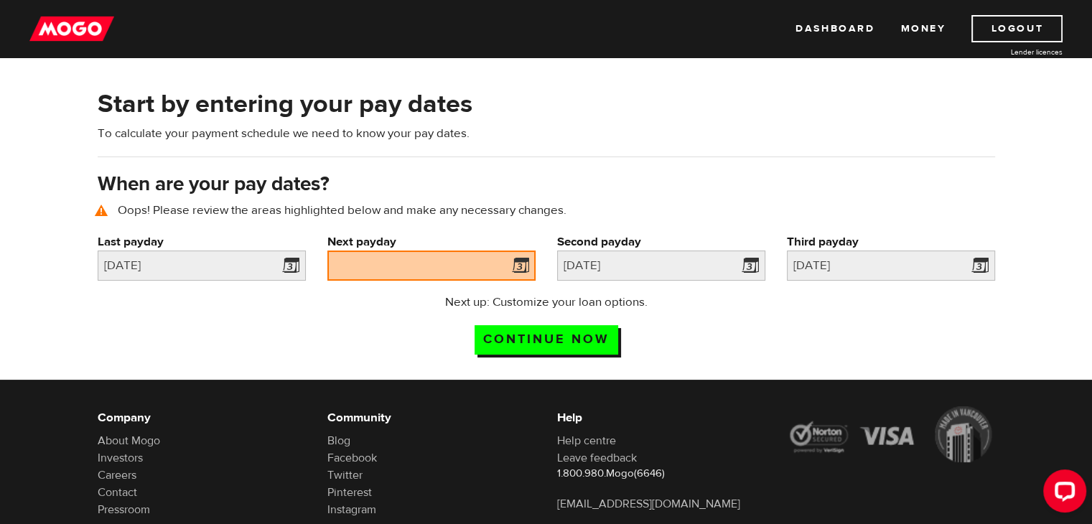
click at [468, 207] on div "Next payday can't be todays date, please enter todays date in Last payday field." at bounding box center [431, 216] width 208 height 53
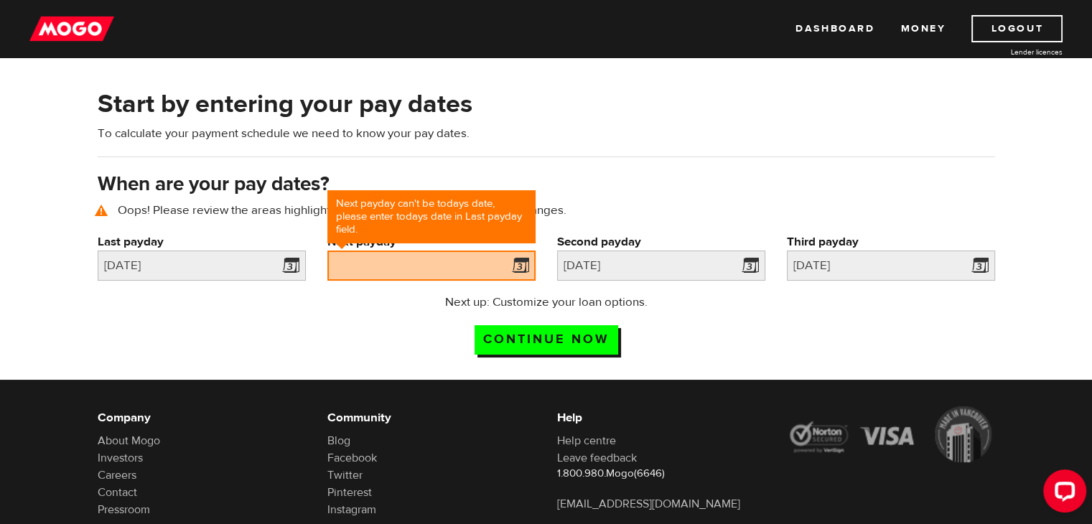
click at [527, 269] on span at bounding box center [518, 267] width 22 height 23
click at [457, 262] on input "Next payday" at bounding box center [431, 266] width 208 height 30
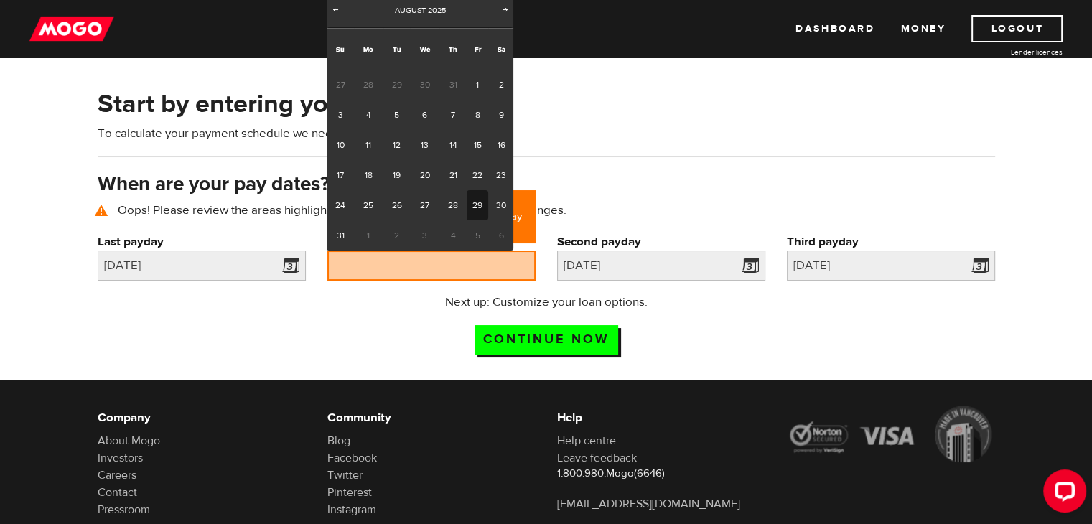
click at [474, 197] on link "29" at bounding box center [478, 205] width 22 height 30
type input "2025/08/29"
type input "2025/9/5"
type input "2025/9/12"
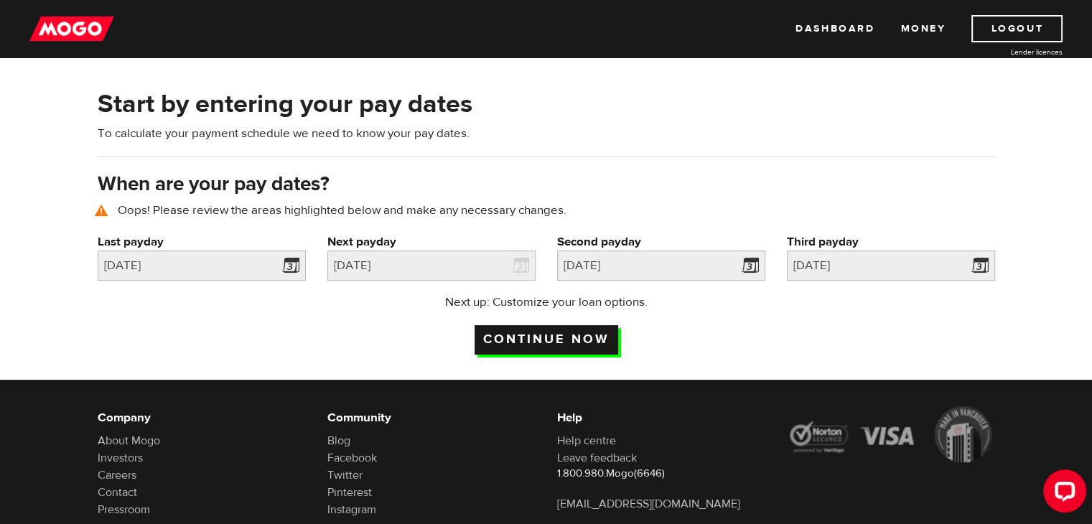
click at [552, 342] on input "Continue now" at bounding box center [547, 339] width 144 height 29
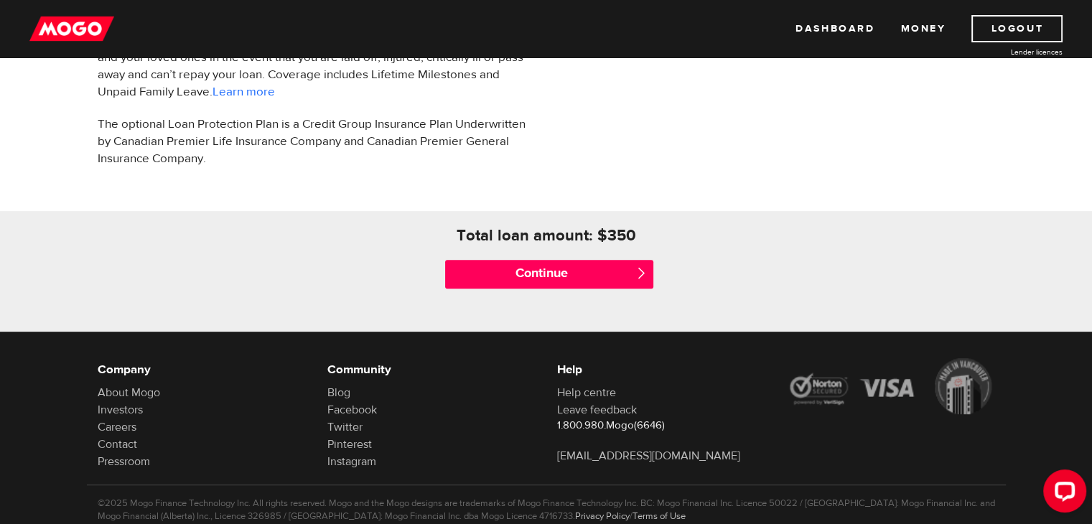
scroll to position [569, 0]
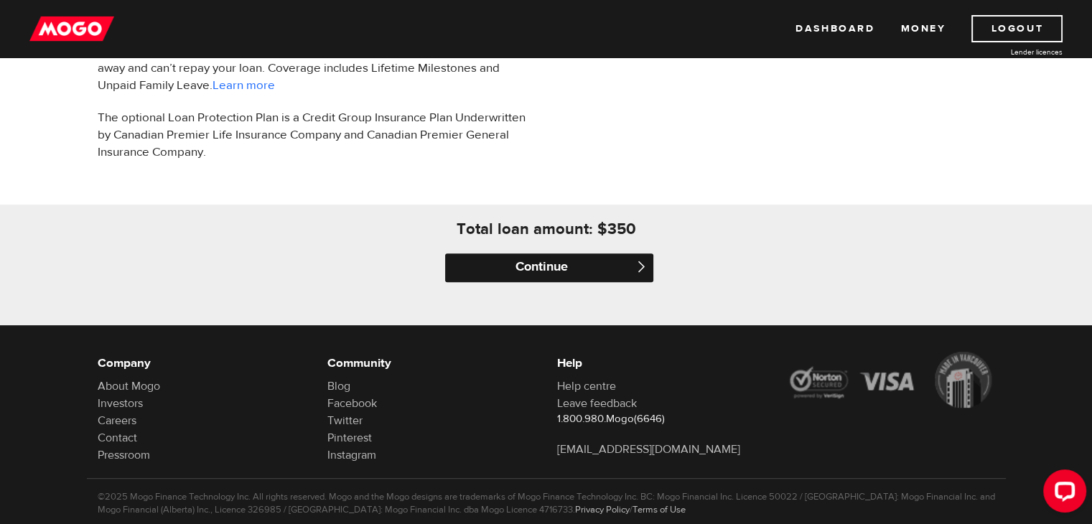
click at [549, 259] on input "Continue" at bounding box center [549, 267] width 208 height 29
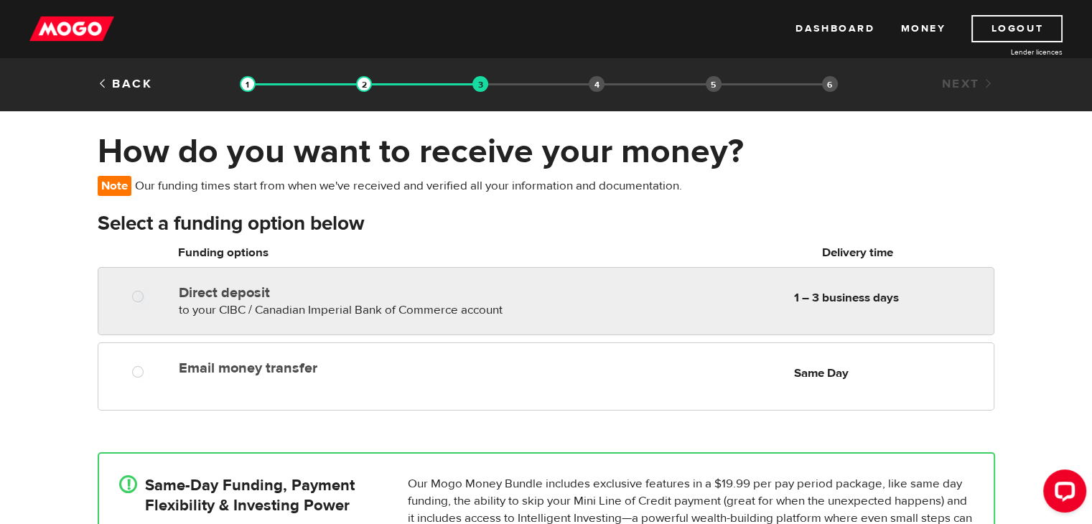
radio input "true"
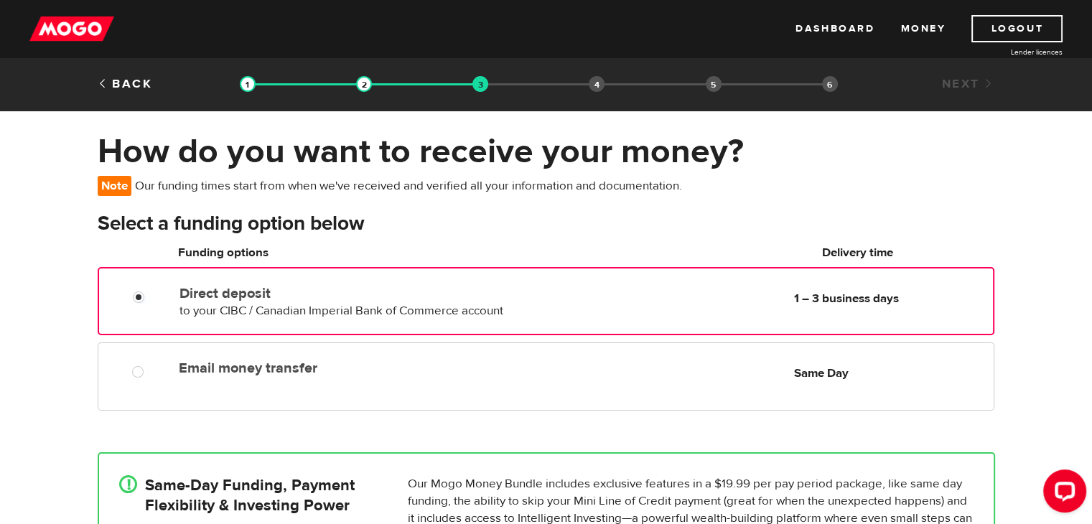
click at [455, 316] on span "to your CIBC / Canadian Imperial Bank of Commerce account" at bounding box center [341, 311] width 324 height 16
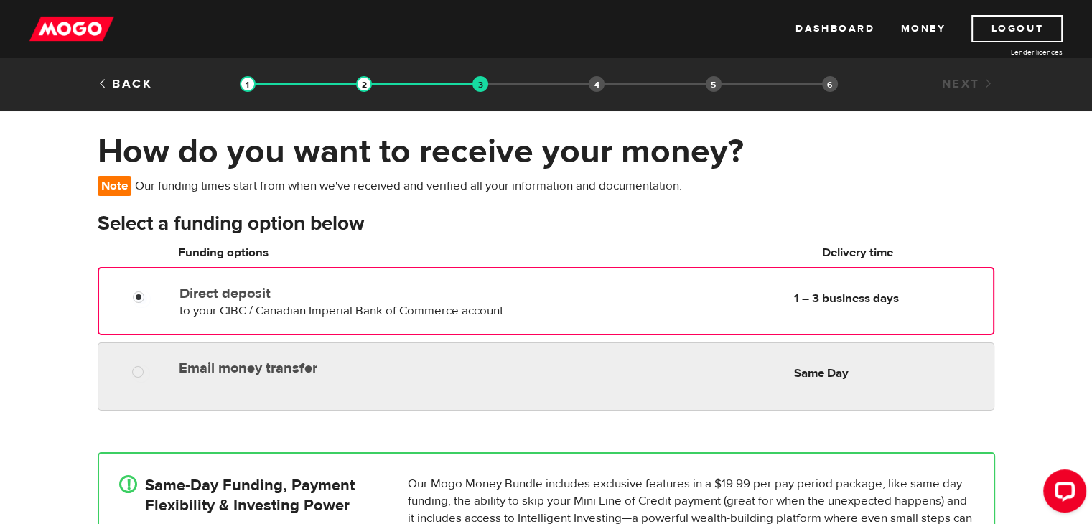
radio input "true"
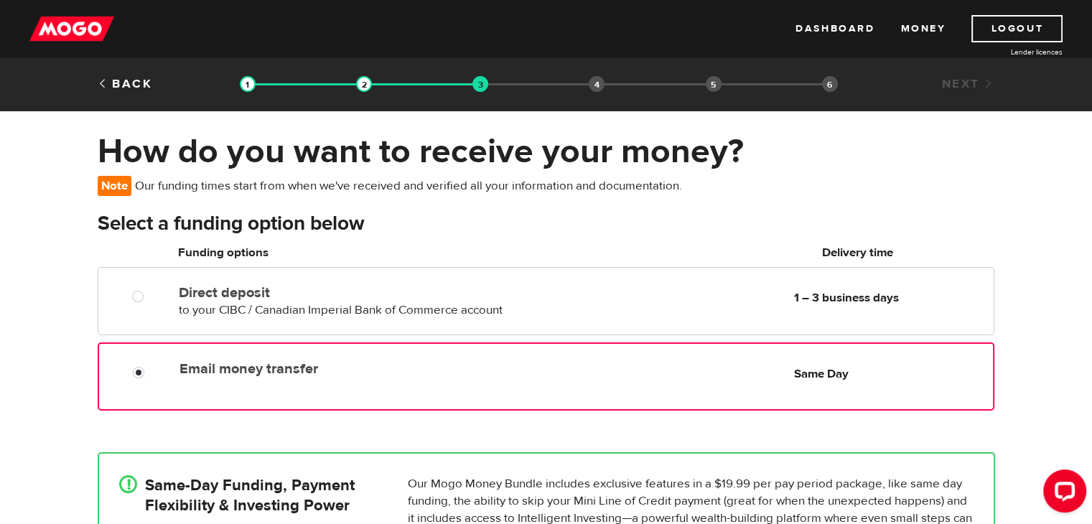
click at [434, 374] on label "Email money transfer" at bounding box center [344, 368] width 330 height 17
click at [151, 374] on input "Email money transfer" at bounding box center [142, 374] width 18 height 18
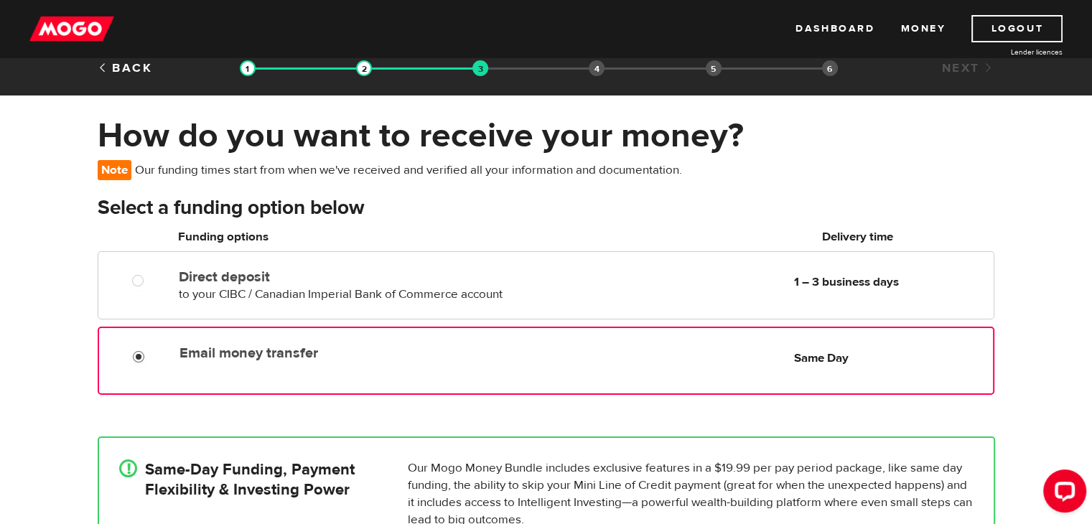
scroll to position [9, 0]
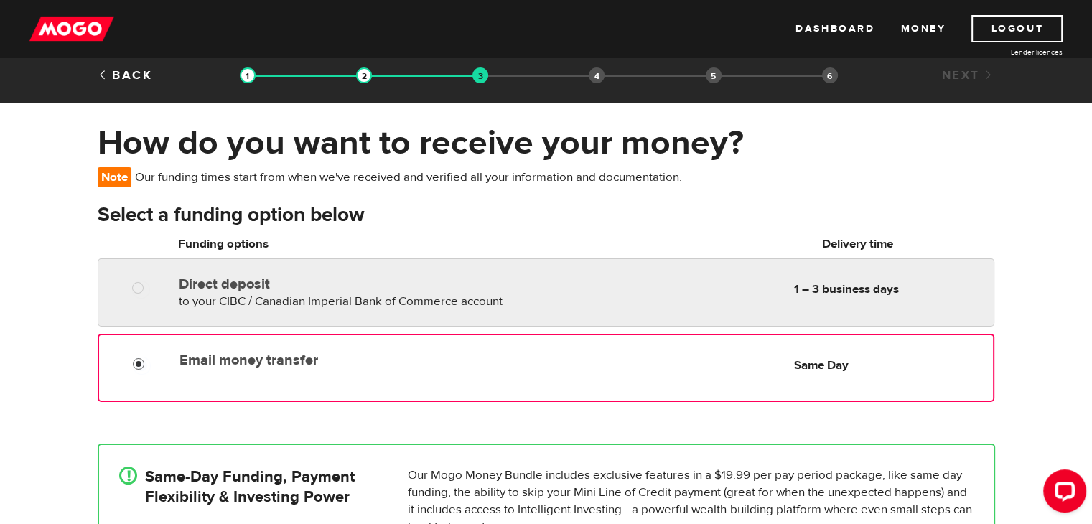
radio input "true"
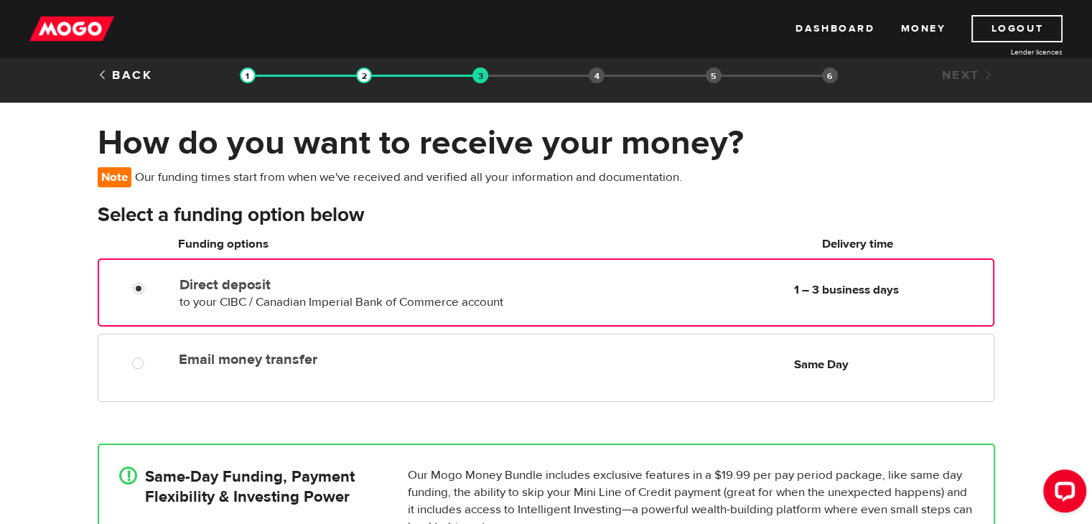
click at [416, 302] on span "to your CIBC / Canadian Imperial Bank of Commerce account" at bounding box center [341, 302] width 324 height 16
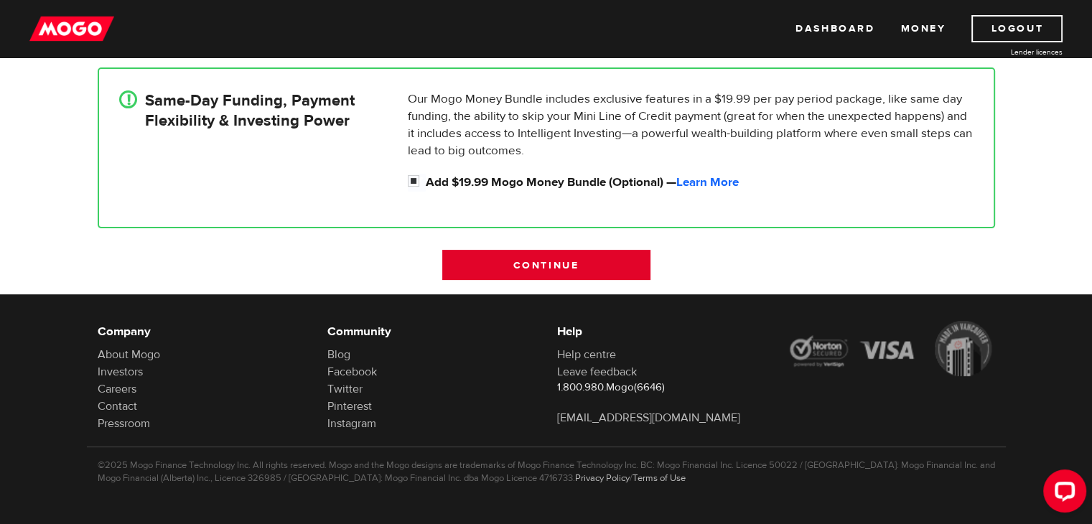
click at [526, 271] on input "Continue" at bounding box center [546, 265] width 208 height 30
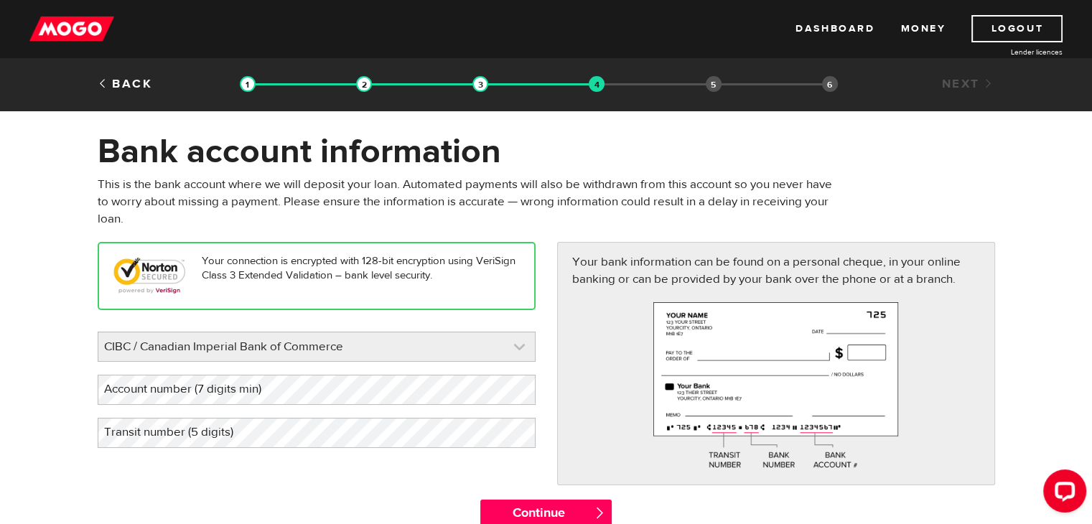
click at [440, 346] on link at bounding box center [316, 346] width 437 height 29
drag, startPoint x: 385, startPoint y: 370, endPoint x: 175, endPoint y: 387, distance: 210.3
click at [175, 387] on label "Account number (7 digits min)" at bounding box center [194, 389] width 193 height 29
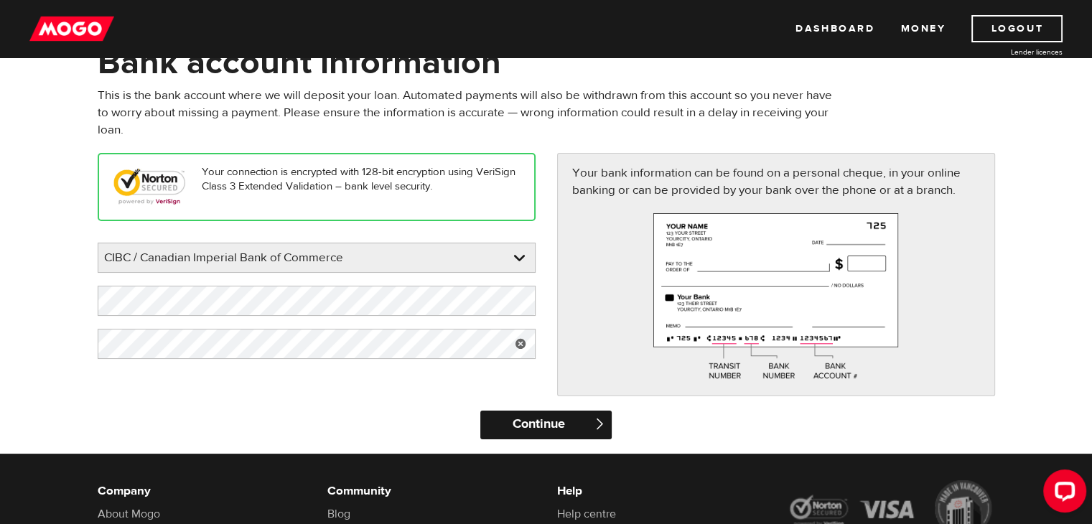
click at [545, 430] on input "Continue" at bounding box center [545, 425] width 131 height 29
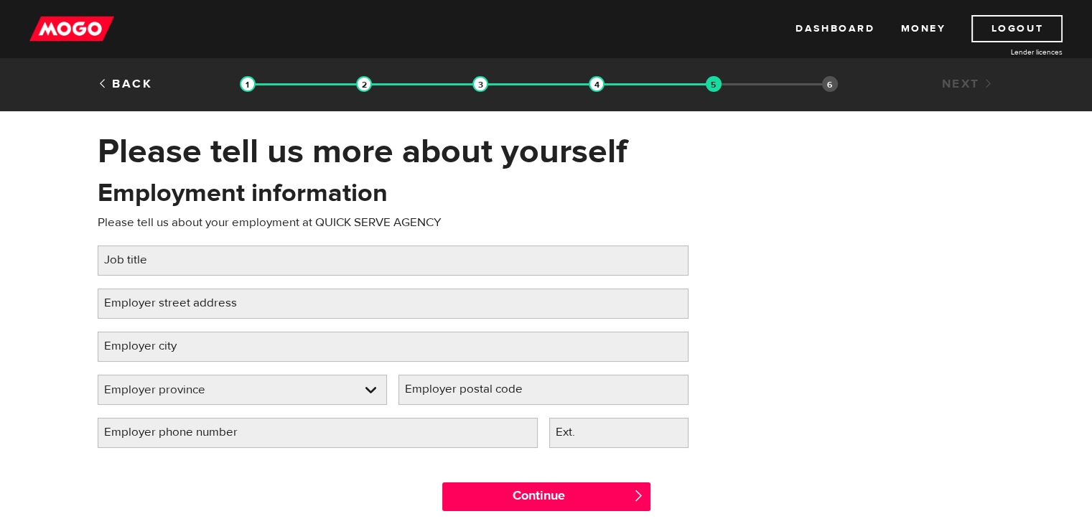
click at [158, 253] on label "Job title" at bounding box center [137, 260] width 79 height 29
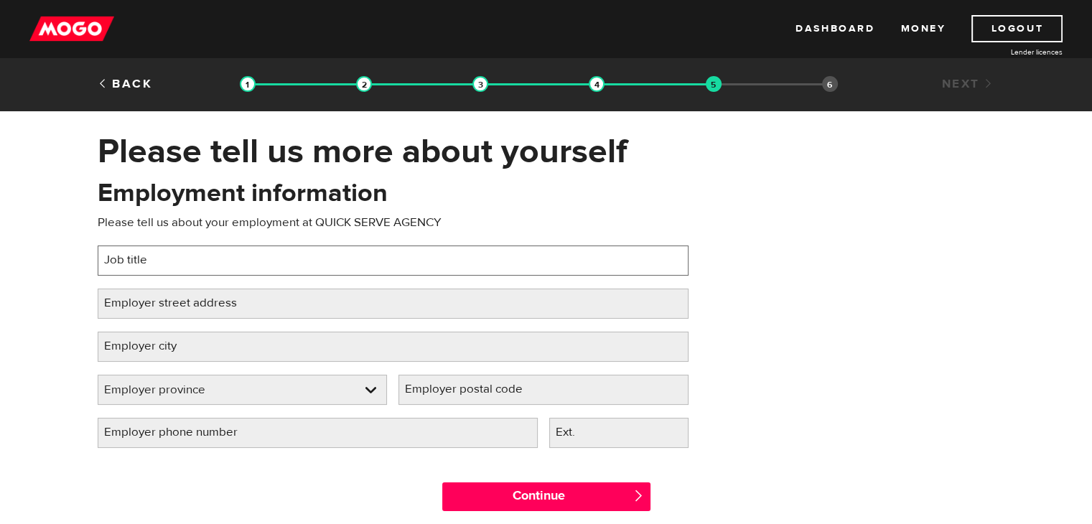
click at [158, 253] on input "Job title" at bounding box center [393, 261] width 591 height 30
click at [192, 263] on input "Job title" at bounding box center [393, 261] width 591 height 30
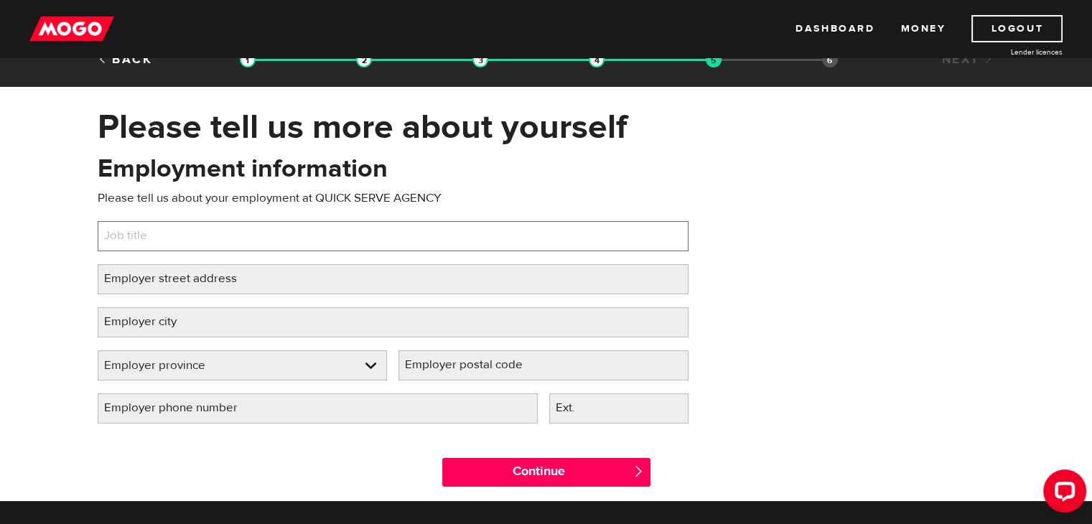
scroll to position [26, 0]
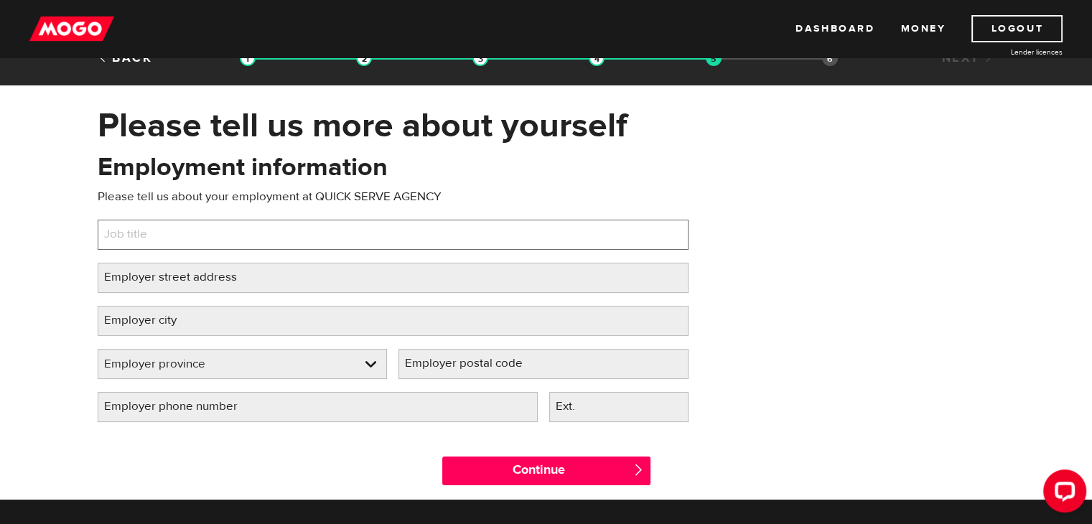
type input "C"
type input "MACHINE OPERATOR"
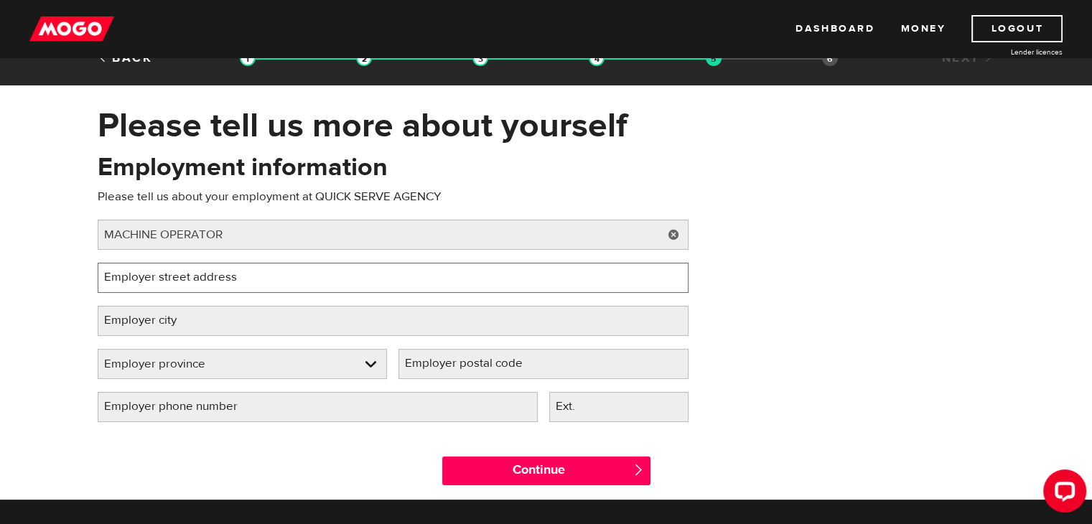
click at [426, 273] on input "Employer street address" at bounding box center [393, 278] width 591 height 30
click at [636, 283] on input "Employer street address" at bounding box center [393, 278] width 591 height 30
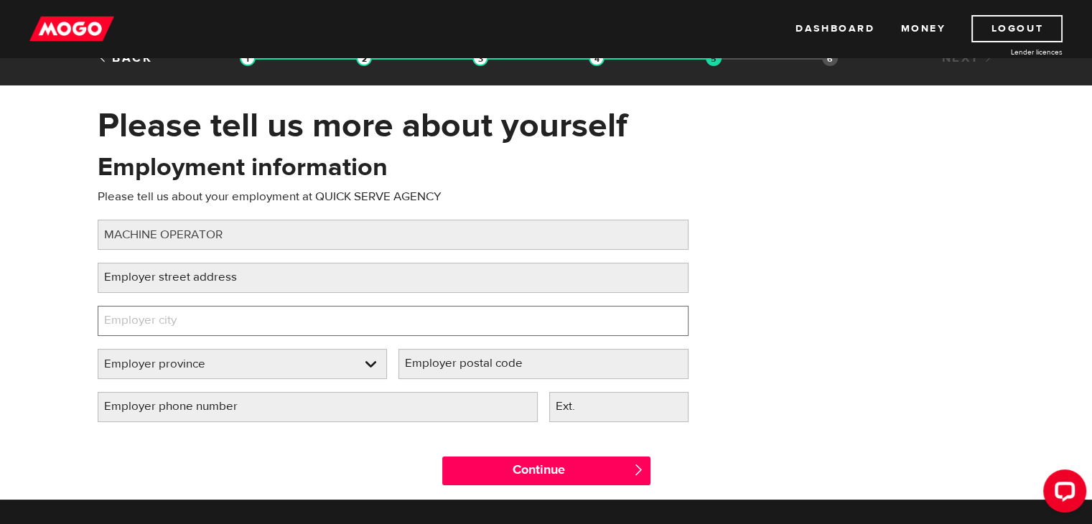
click at [454, 306] on input "Employer city" at bounding box center [393, 321] width 591 height 30
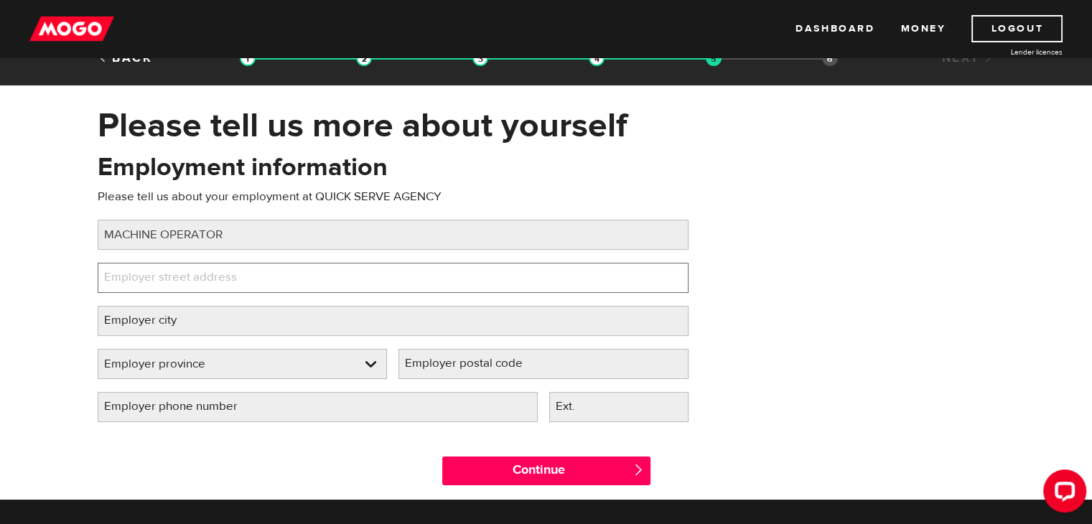
click at [428, 281] on input "Employer street address" at bounding box center [393, 278] width 591 height 30
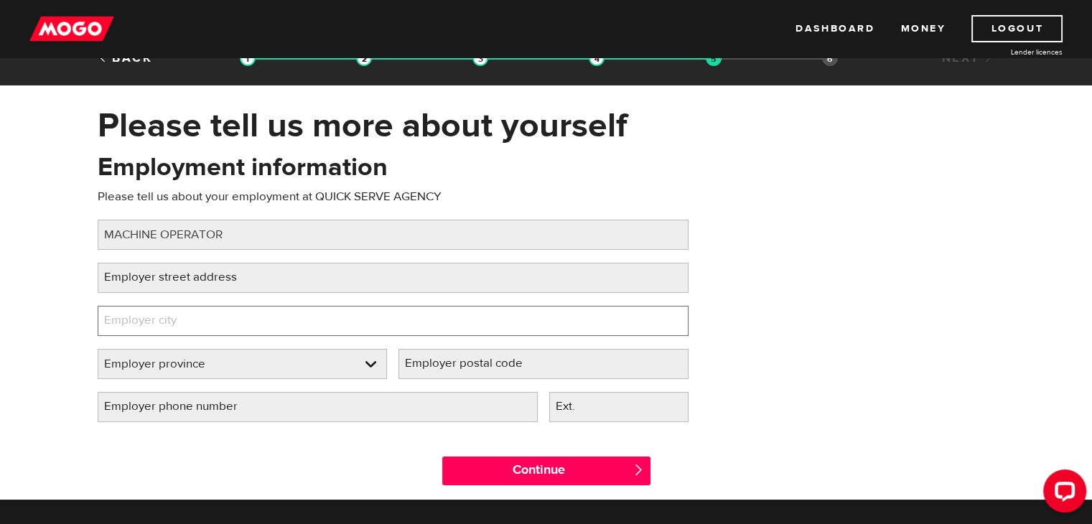
click at [382, 328] on input "Employer city" at bounding box center [393, 321] width 591 height 30
type input "Scarborough"
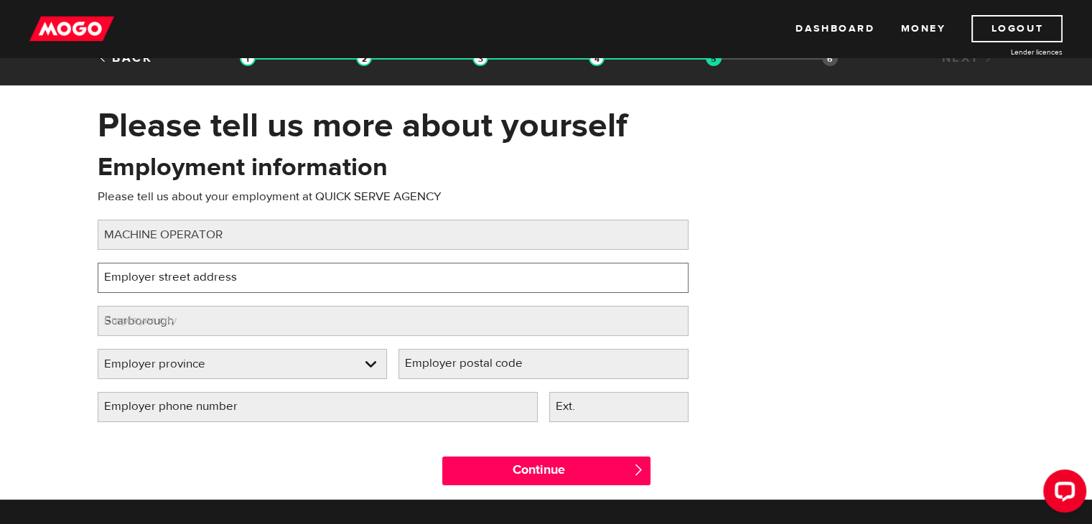
type input "34-70 Alford Cres"
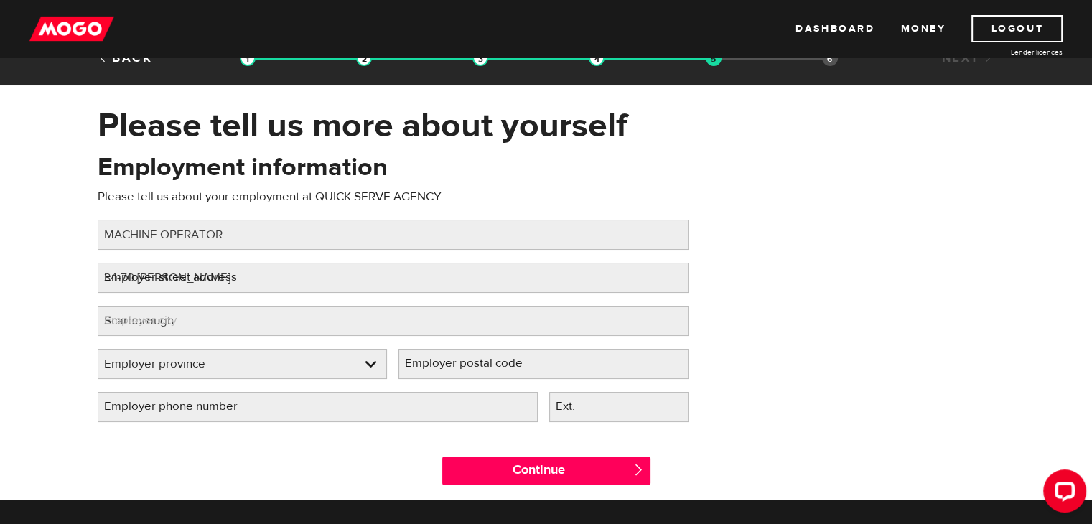
select select "ON"
type input "M1B 4B9"
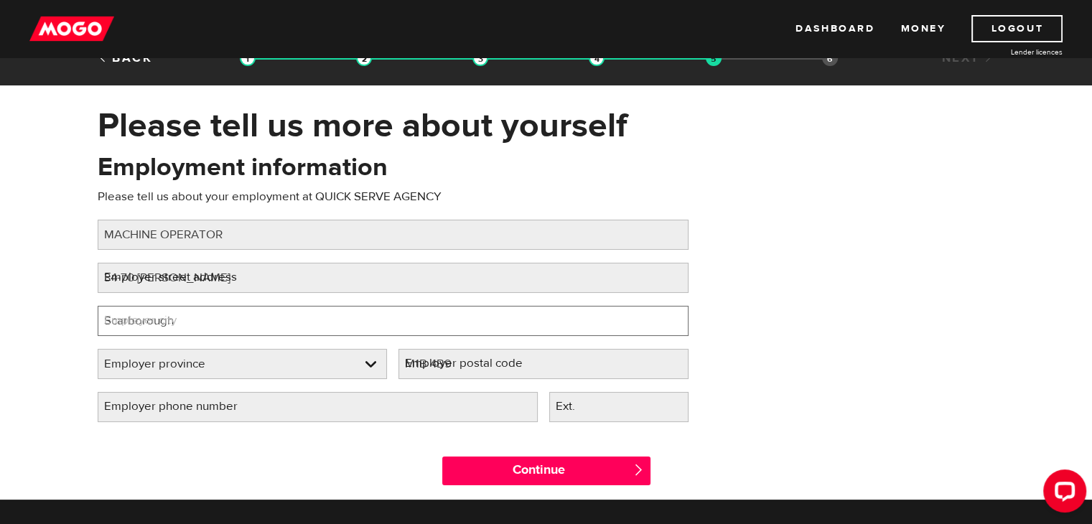
select select "ON"
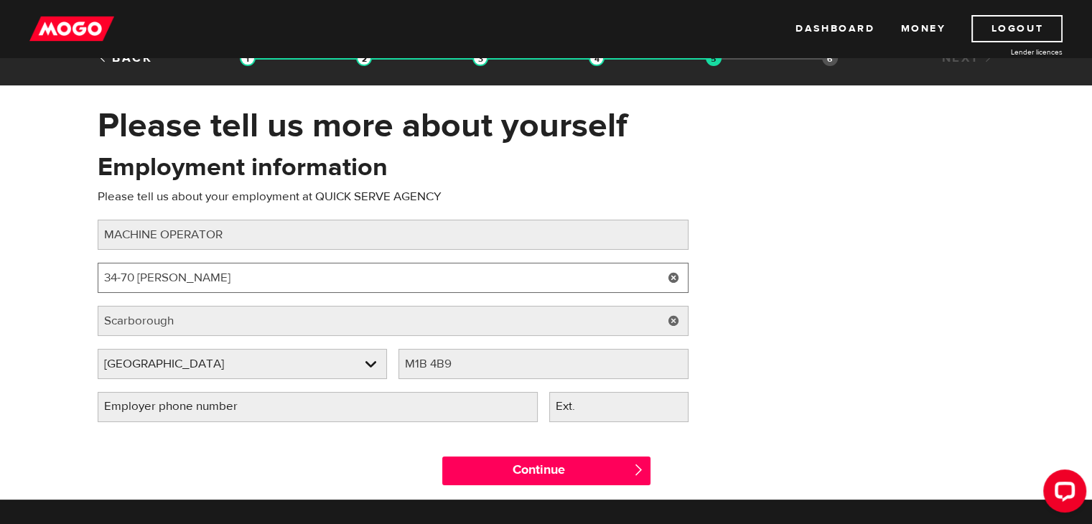
click at [276, 265] on input "34-70 Alford Cres" at bounding box center [393, 278] width 591 height 30
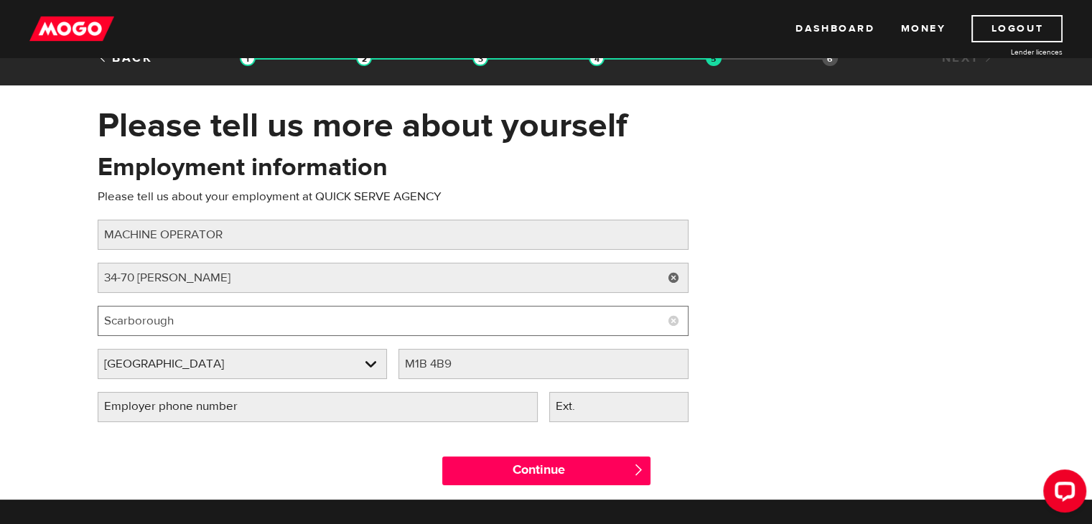
click at [163, 317] on input "Scarborough" at bounding box center [393, 321] width 591 height 30
click at [179, 319] on input "Scarborough" at bounding box center [393, 321] width 591 height 30
type input "S"
type input "MARKHAM"
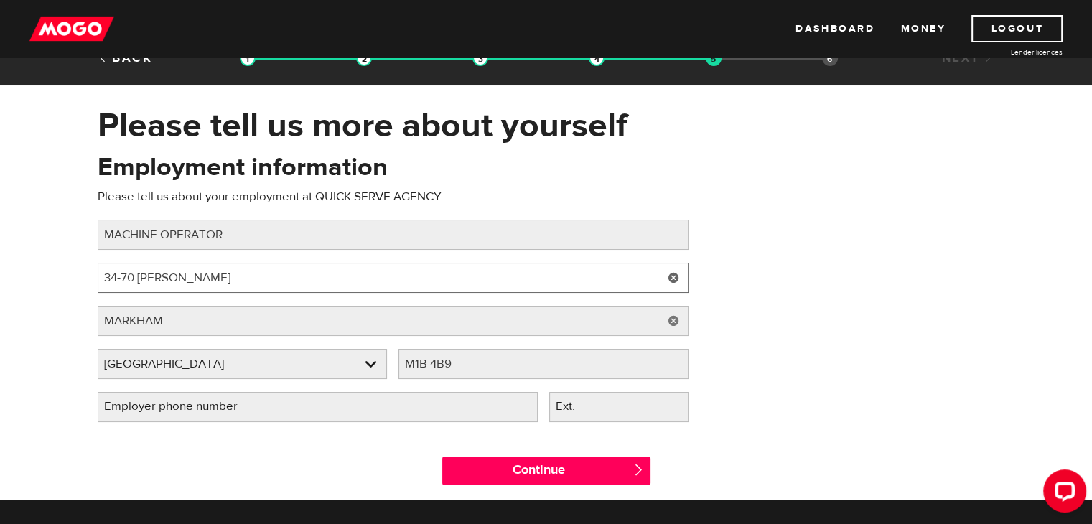
click at [207, 291] on input "34-70 Alford Cres" at bounding box center [393, 278] width 591 height 30
type input "3"
type input "M"
type input "430 COCHRANE DR"
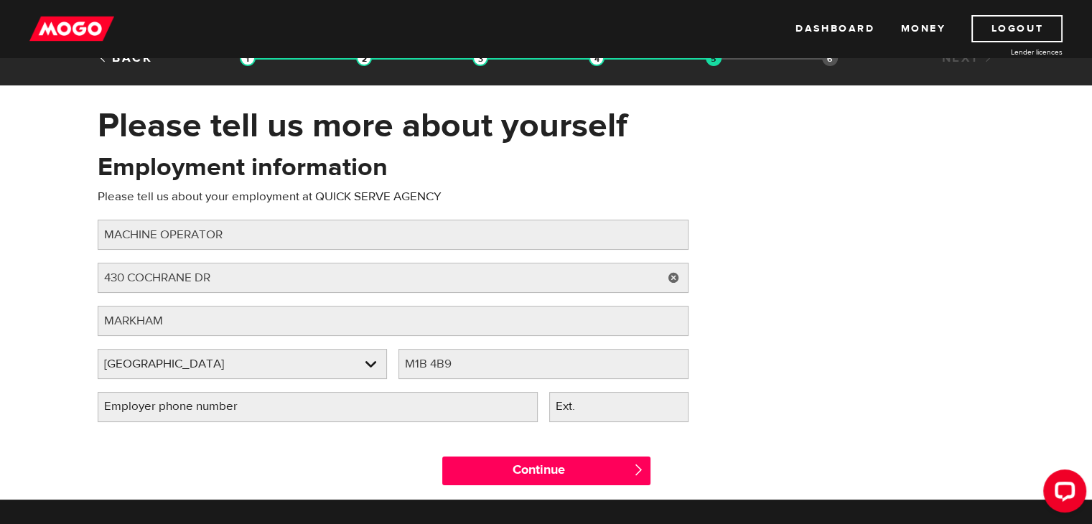
click at [823, 337] on div "Employment information Please tell us about your employment at QUICK SERVE AGEN…" at bounding box center [546, 292] width 919 height 285
click at [474, 371] on input "M1B 4B9" at bounding box center [543, 364] width 290 height 30
type input "M"
type input "L3R8E2"
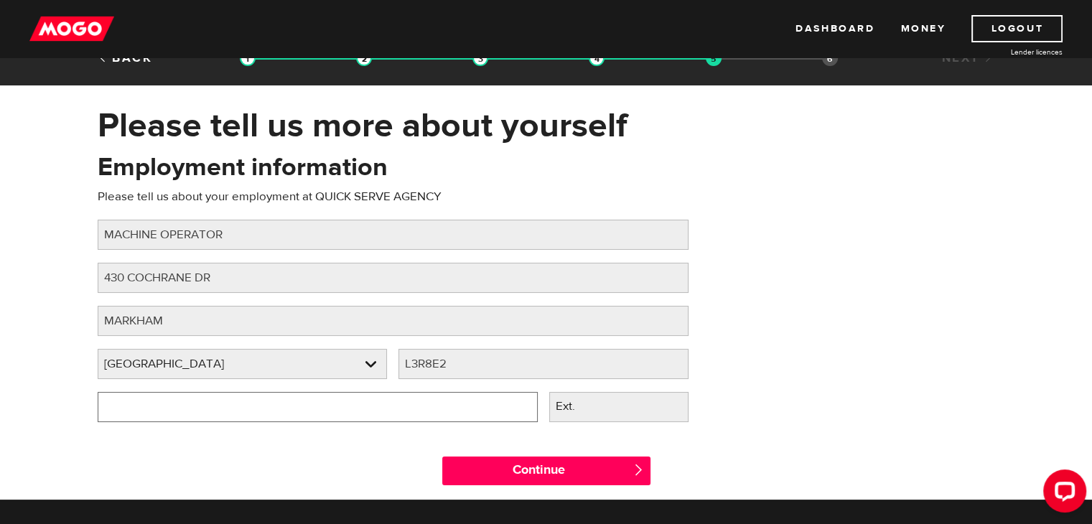
click at [381, 413] on input "Employer phone number" at bounding box center [318, 407] width 440 height 30
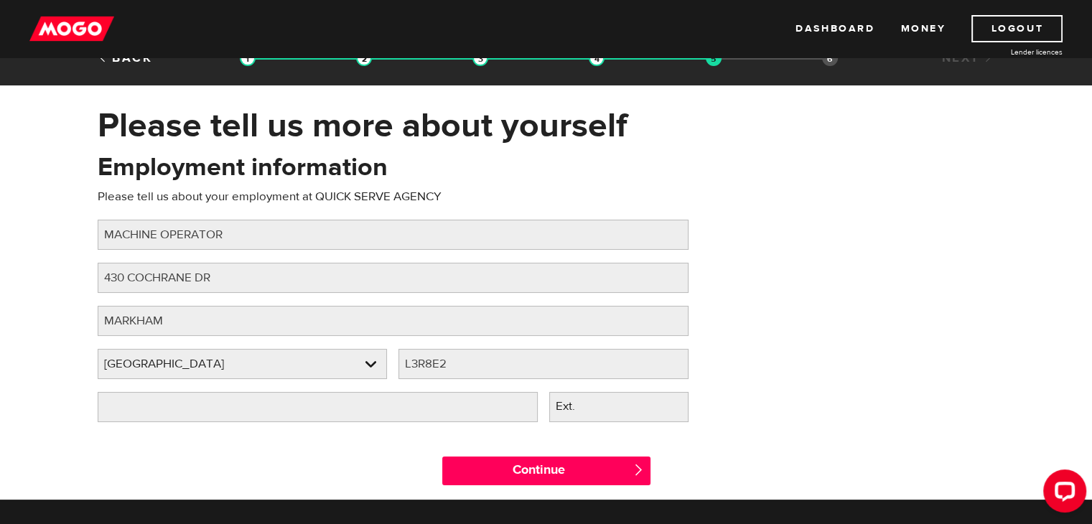
click at [324, 463] on div "Continue " at bounding box center [546, 467] width 919 height 65
click at [427, 398] on input "Employer phone number" at bounding box center [318, 407] width 440 height 30
type input "(437) 733-2721"
click at [505, 486] on div "Continue " at bounding box center [546, 467] width 230 height 65
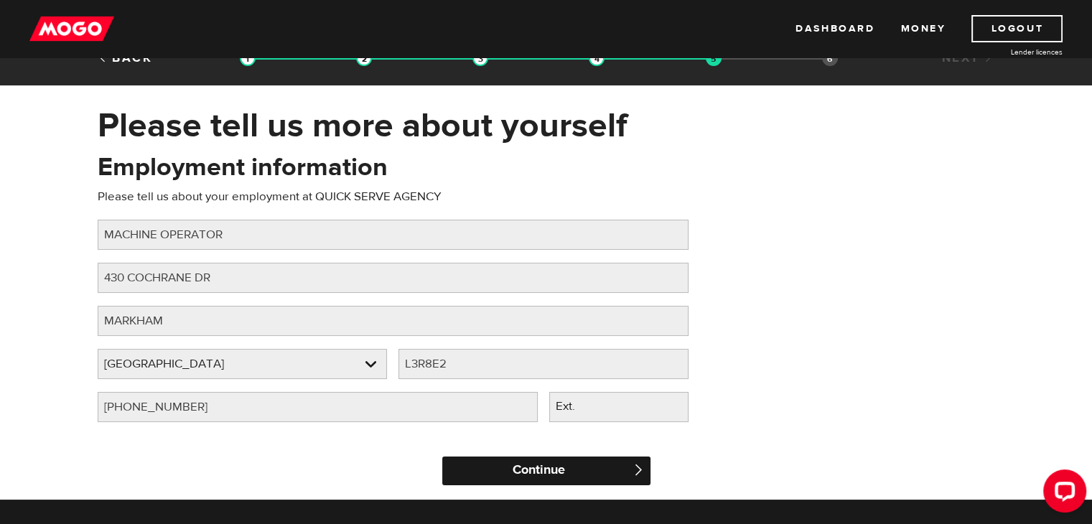
click at [508, 472] on input "Continue" at bounding box center [546, 471] width 208 height 29
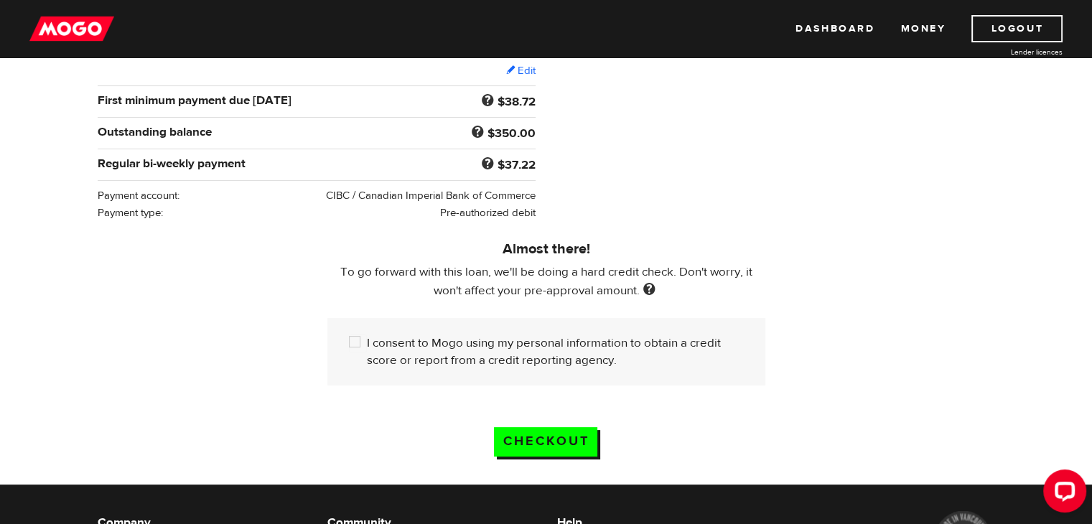
scroll to position [327, 0]
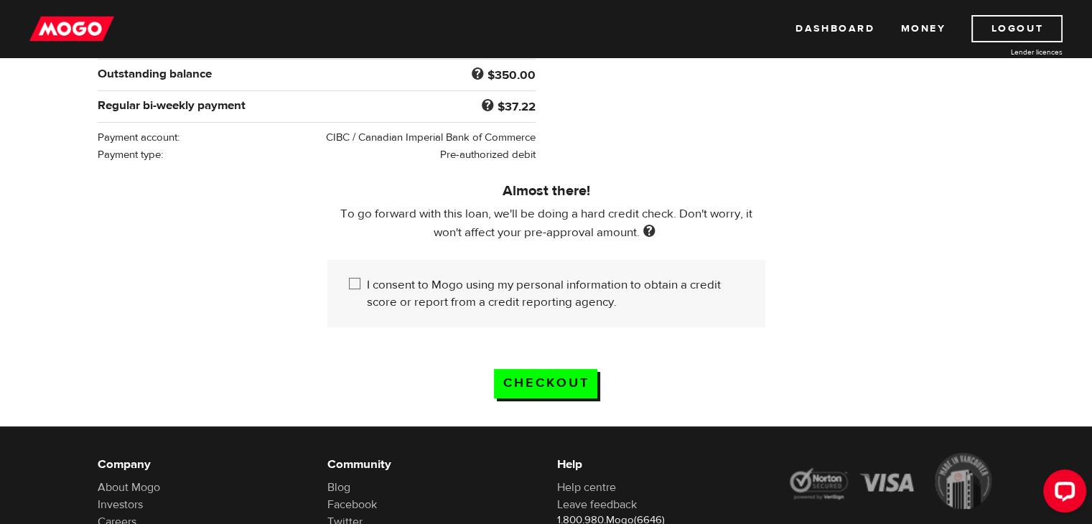
click at [350, 282] on input "I consent to Mogo using my personal information to obtain a credit score or rep…" at bounding box center [358, 285] width 18 height 18
checkbox input "true"
click at [548, 375] on input "Checkout" at bounding box center [545, 383] width 103 height 29
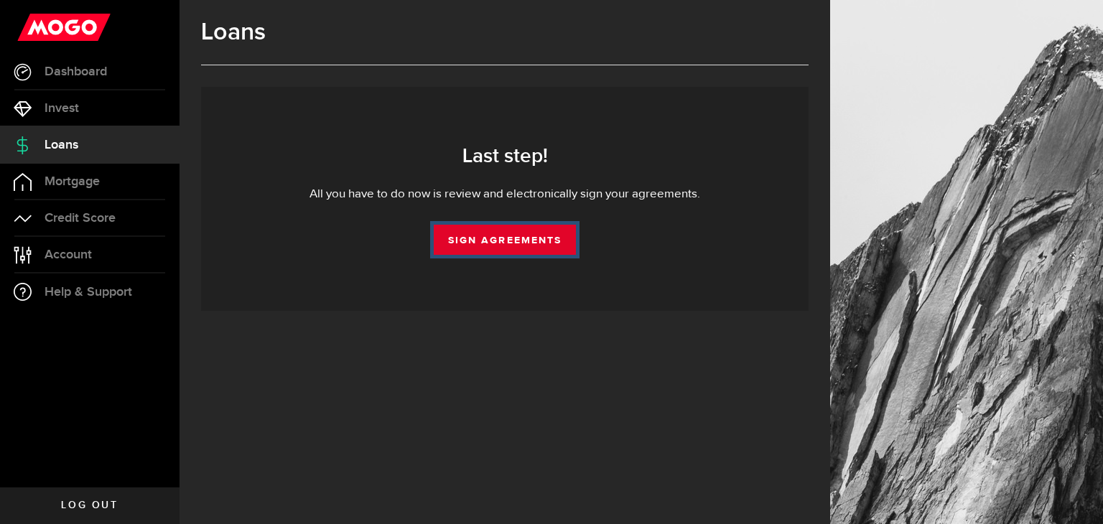
click at [494, 247] on link "Sign Agreements" at bounding box center [505, 240] width 142 height 30
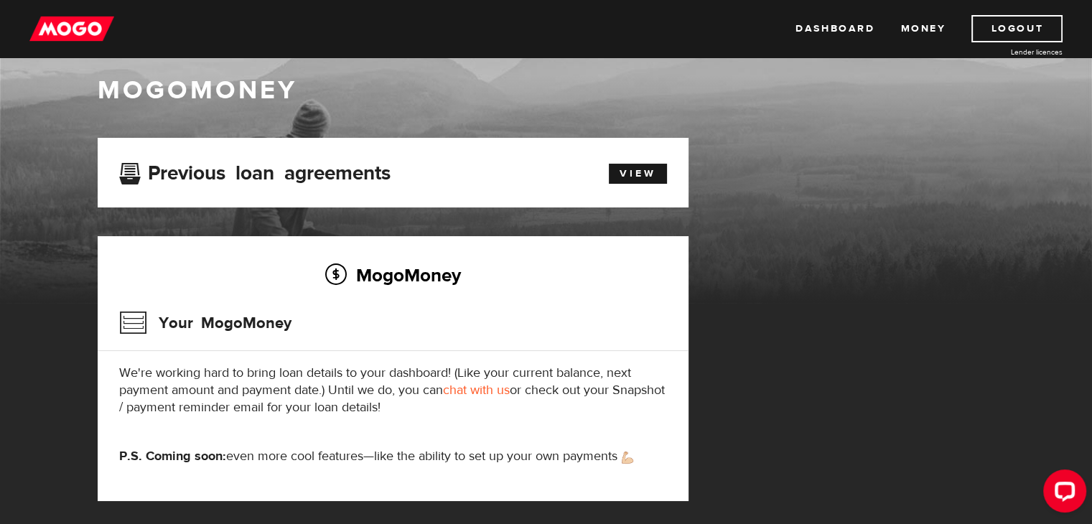
scroll to position [19, 0]
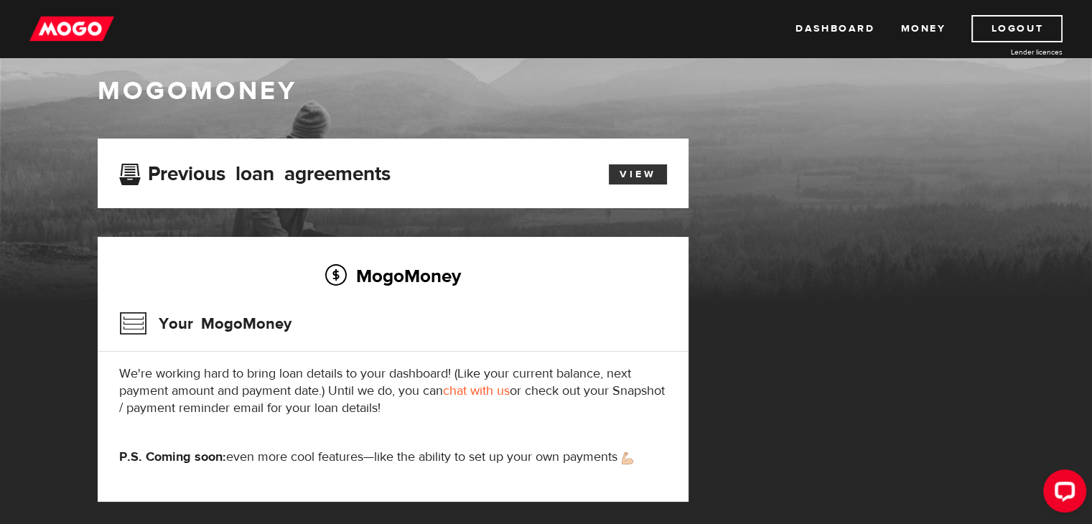
click at [643, 167] on link "View" at bounding box center [638, 174] width 58 height 20
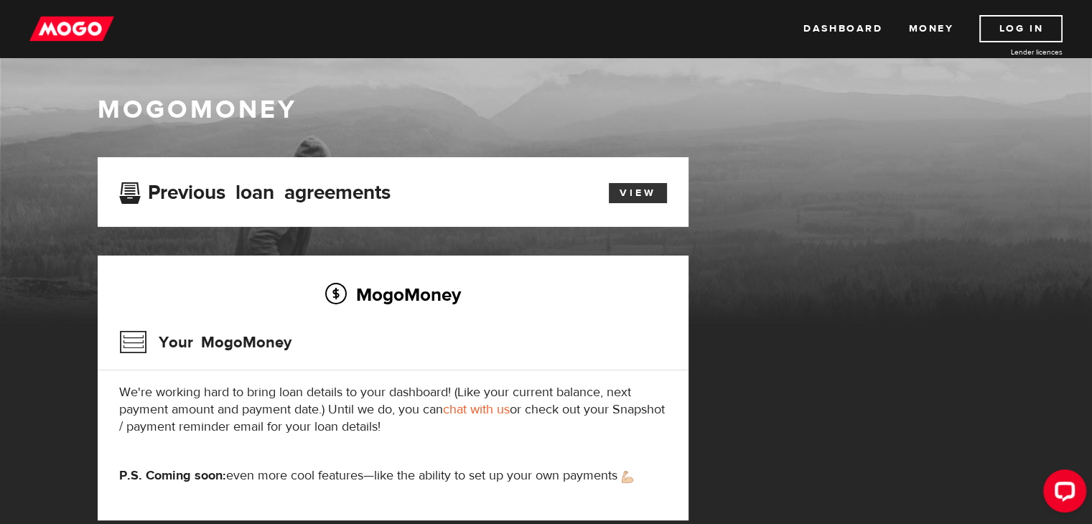
click at [633, 190] on link "View" at bounding box center [638, 193] width 58 height 20
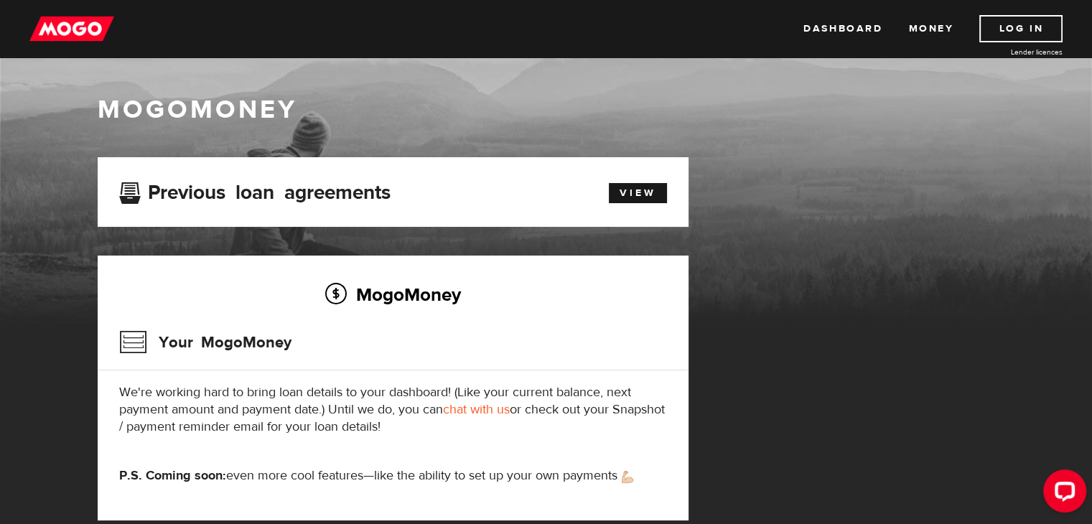
scroll to position [123, 0]
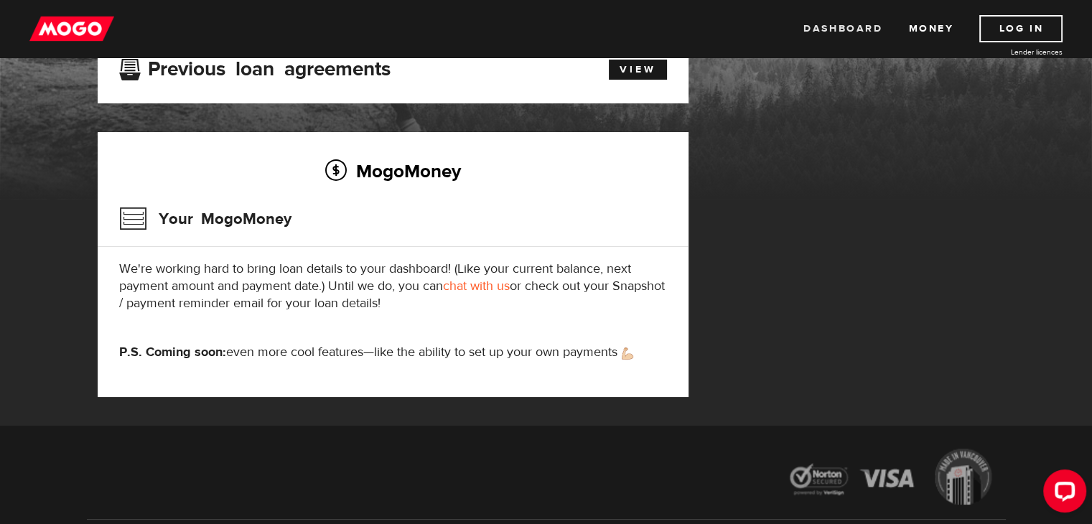
click at [827, 29] on link "Dashboard" at bounding box center [842, 28] width 79 height 27
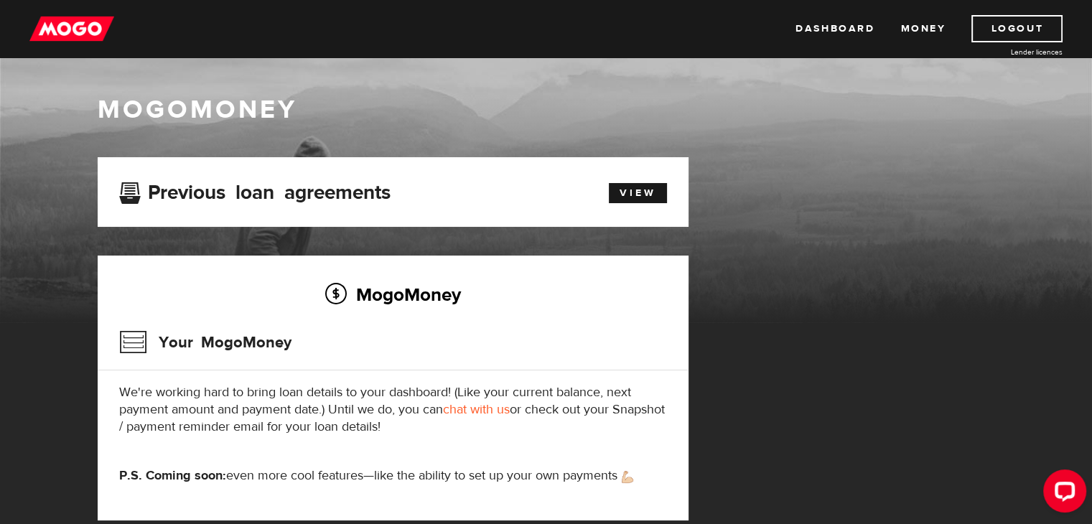
click at [895, 37] on ul "Dashboard Money Logout" at bounding box center [928, 28] width 267 height 27
click at [830, 27] on link "Dashboard" at bounding box center [834, 28] width 79 height 27
click at [652, 197] on link "View" at bounding box center [638, 193] width 58 height 20
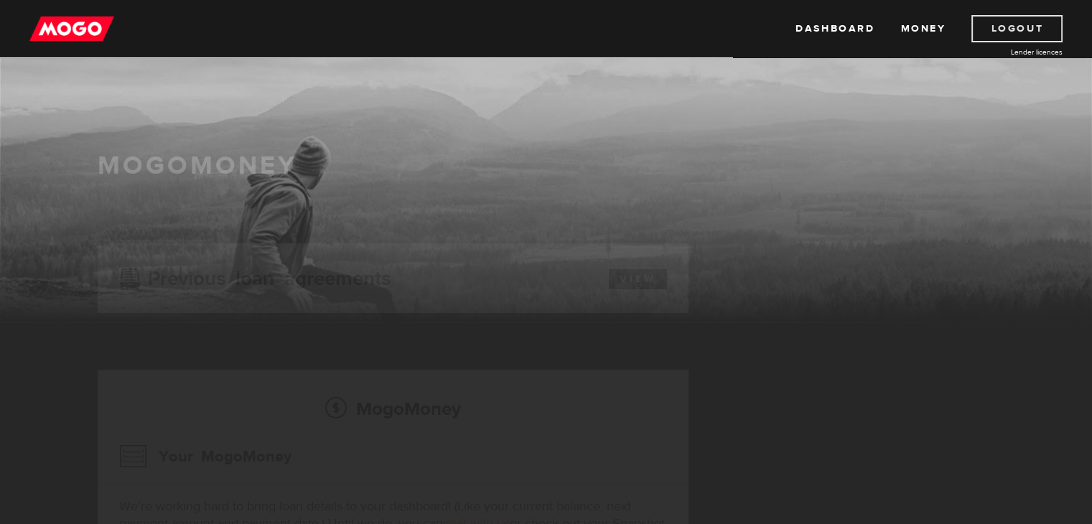
click at [999, 37] on link "Logout" at bounding box center [1016, 28] width 91 height 27
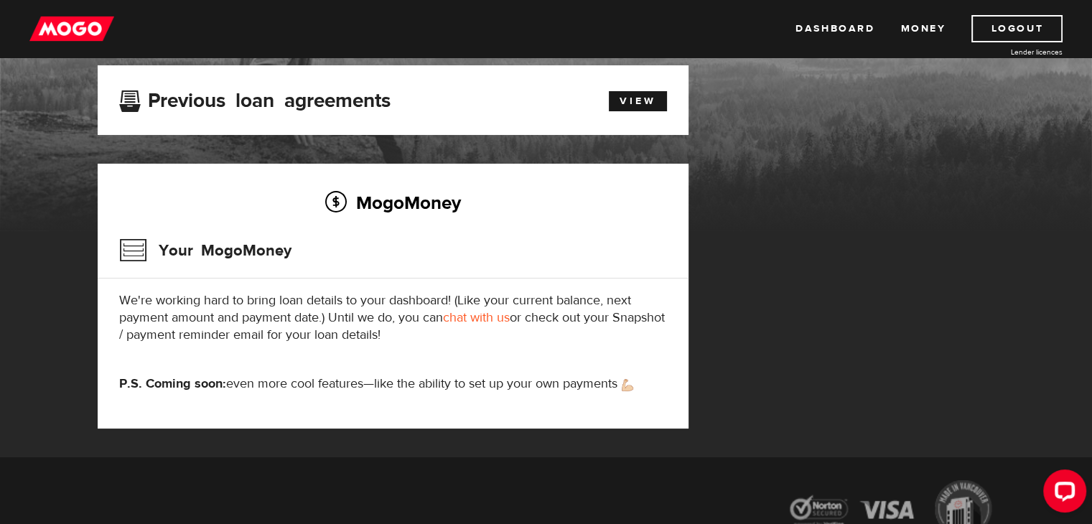
scroll to position [83, 0]
